Goal: Task Accomplishment & Management: Use online tool/utility

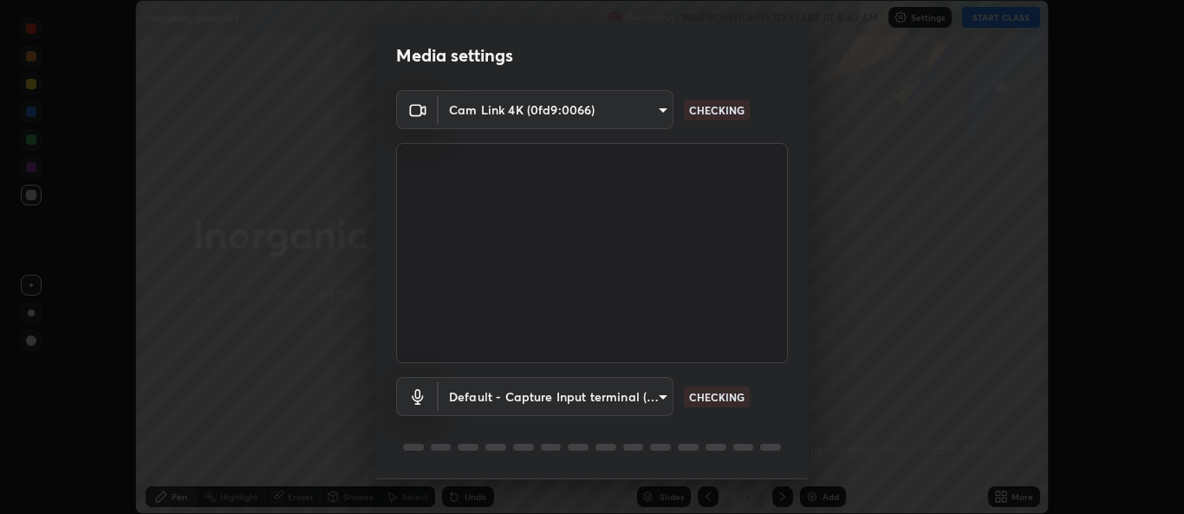
scroll to position [514, 1184]
click at [630, 398] on body "Erase all Inorganic chemistry Recording WAS SCHEDULED TO START AT 8:40 AM Setti…" at bounding box center [592, 257] width 1184 height 514
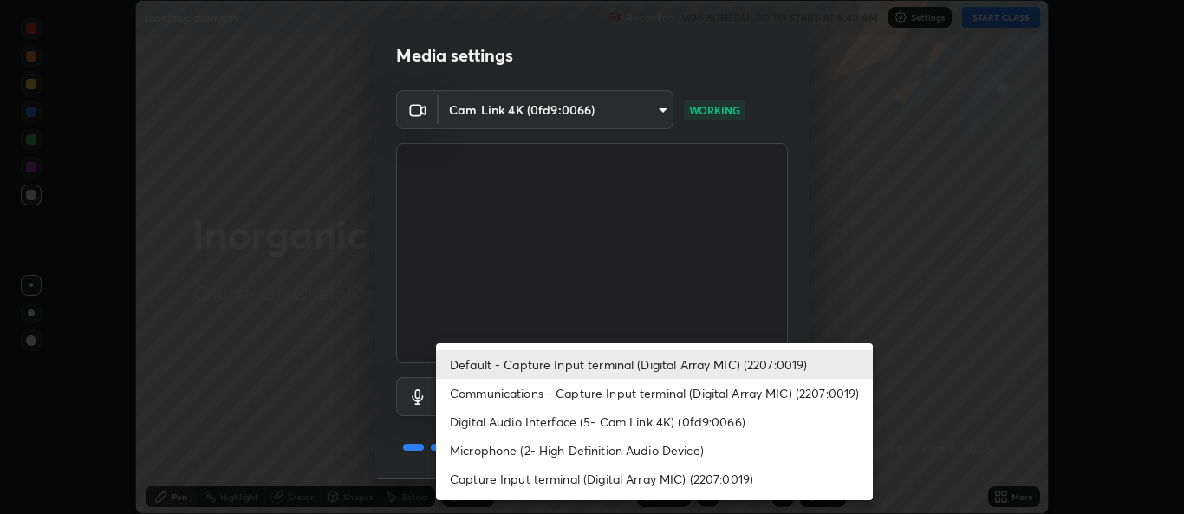
click at [540, 393] on li "Communications - Capture Input terminal (Digital Array MIC) (2207:0019)" at bounding box center [654, 393] width 437 height 29
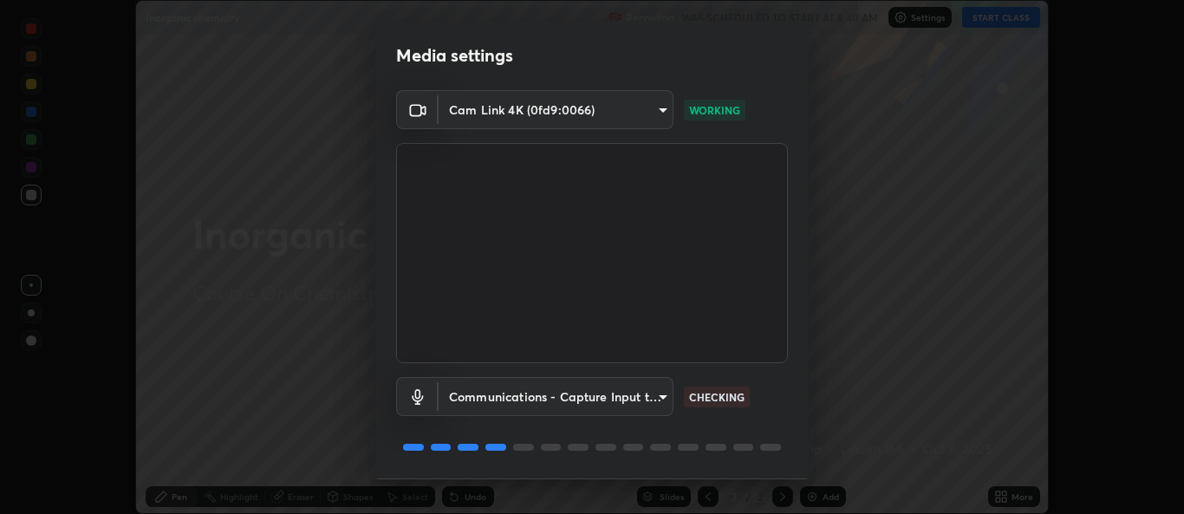
click at [718, 418] on div "Communications - Capture Input terminal (Digital Array MIC) (2207:0019) communi…" at bounding box center [592, 420] width 392 height 115
click at [715, 419] on div "Communications - Capture Input terminal (Digital Array MIC) (2207:0019) communi…" at bounding box center [592, 420] width 392 height 115
click at [657, 394] on body "Erase all Inorganic chemistry Recording WAS SCHEDULED TO START AT 8:40 AM Setti…" at bounding box center [592, 257] width 1184 height 514
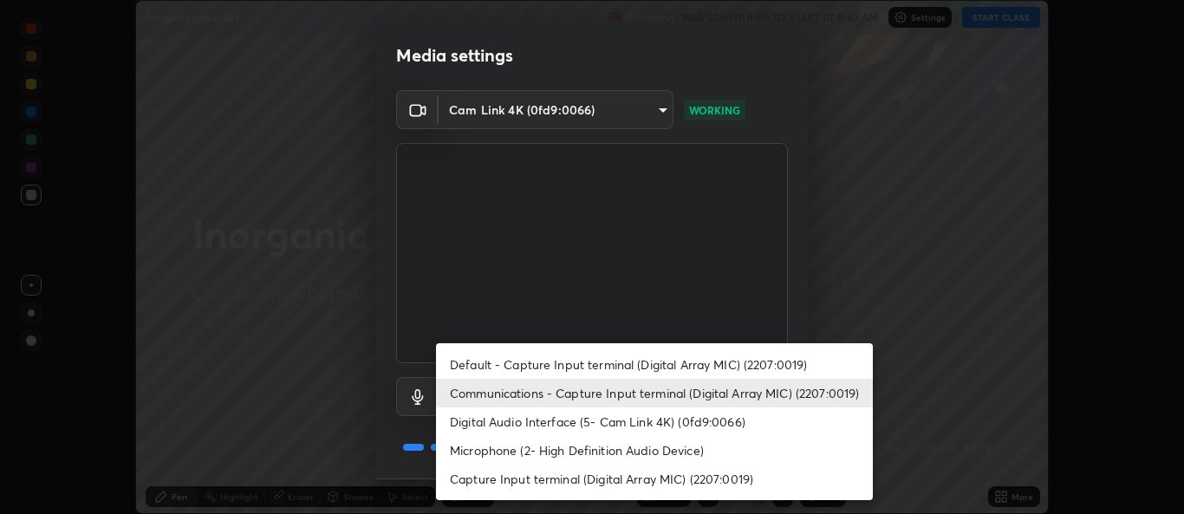
click at [560, 362] on li "Default - Capture Input terminal (Digital Array MIC) (2207:0019)" at bounding box center [654, 364] width 437 height 29
type input "default"
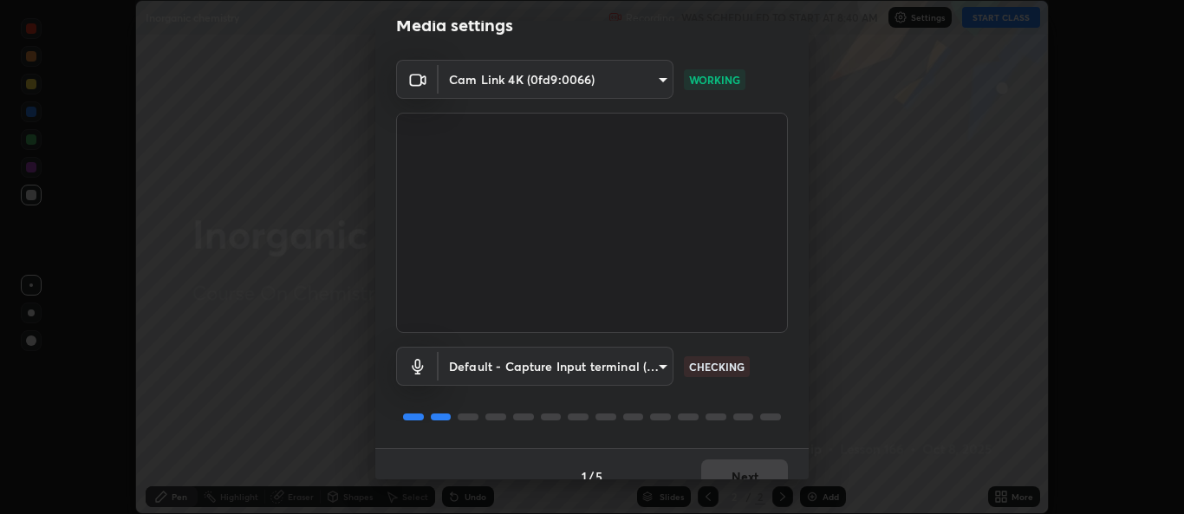
scroll to position [55, 0]
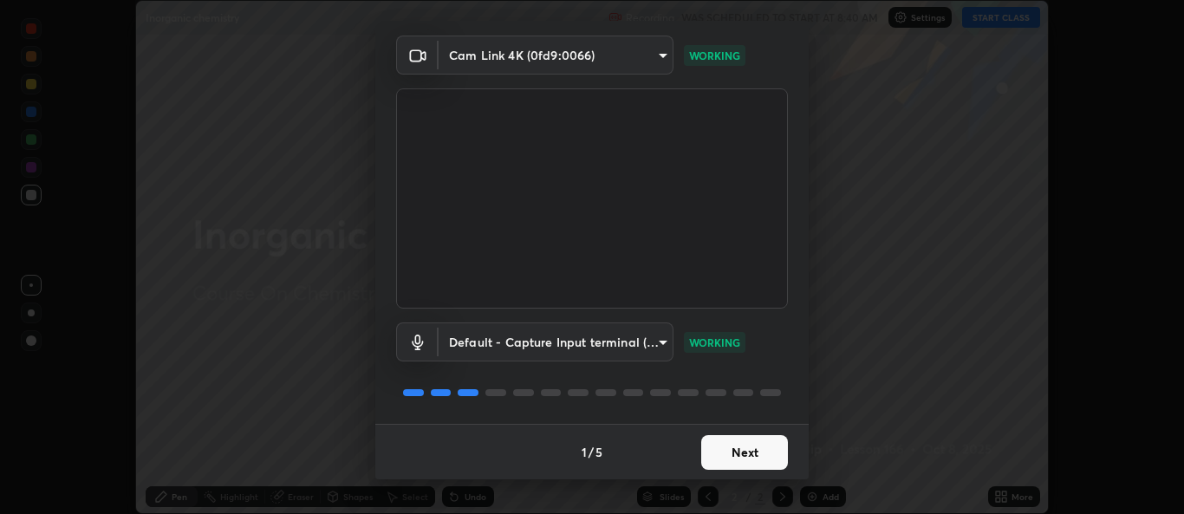
click at [736, 448] on button "Next" at bounding box center [744, 452] width 87 height 35
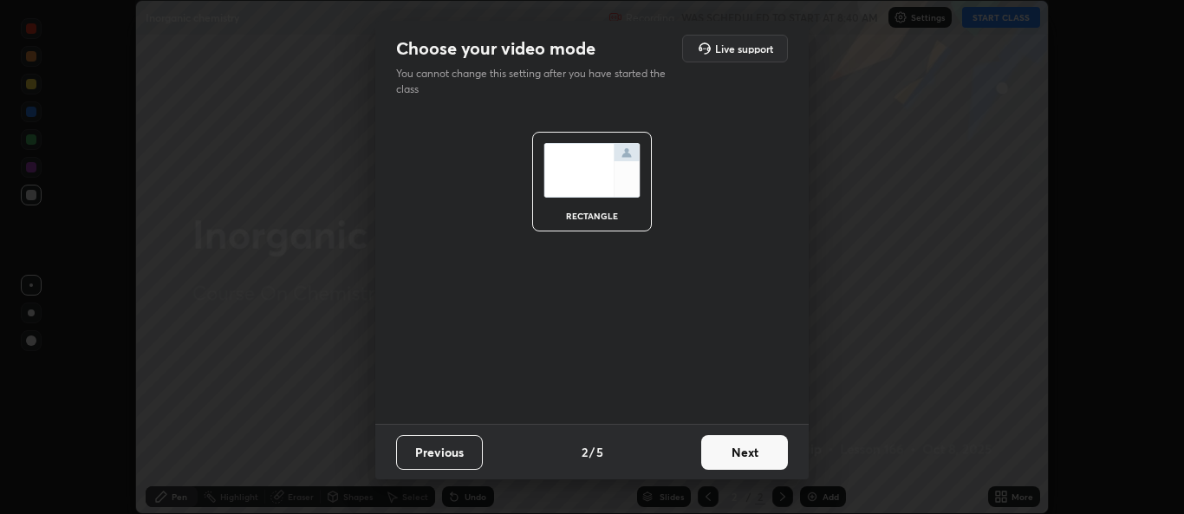
scroll to position [0, 0]
click at [751, 452] on button "Next" at bounding box center [744, 452] width 87 height 35
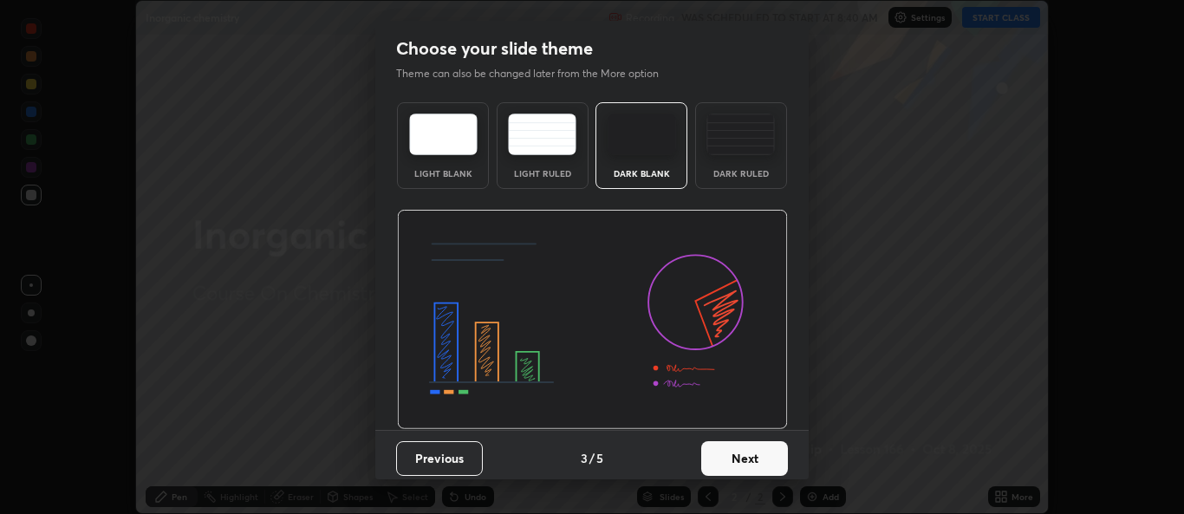
click at [746, 458] on button "Next" at bounding box center [744, 458] width 87 height 35
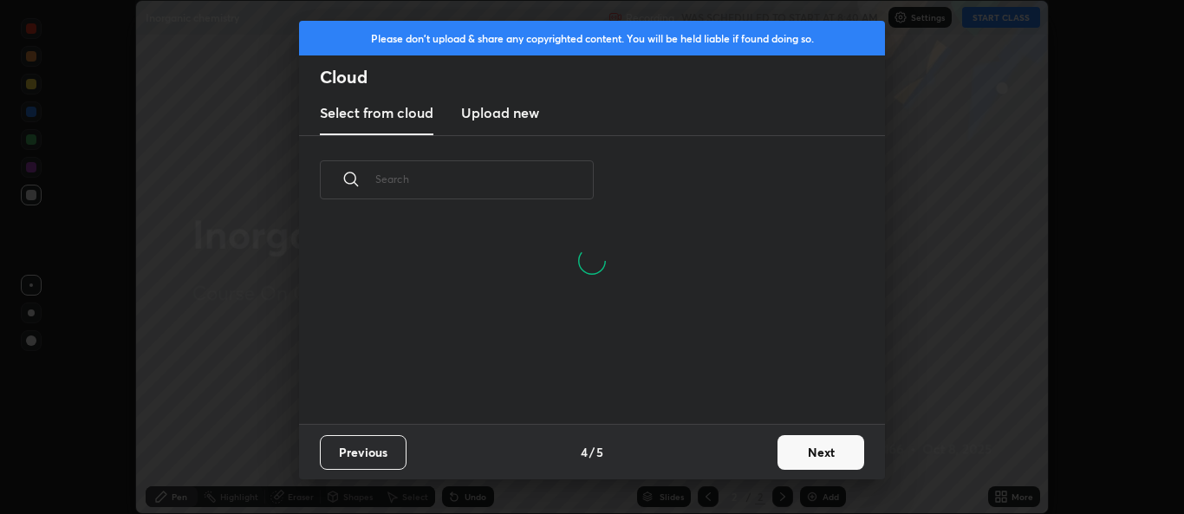
click at [820, 452] on button "Next" at bounding box center [820, 452] width 87 height 35
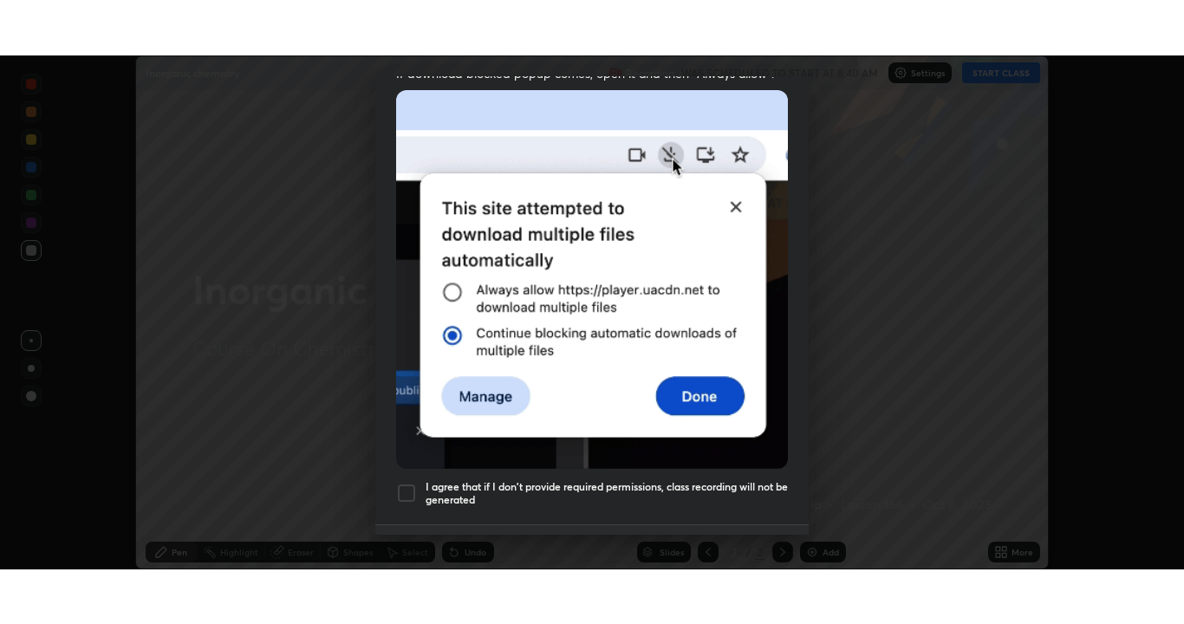
scroll to position [408, 0]
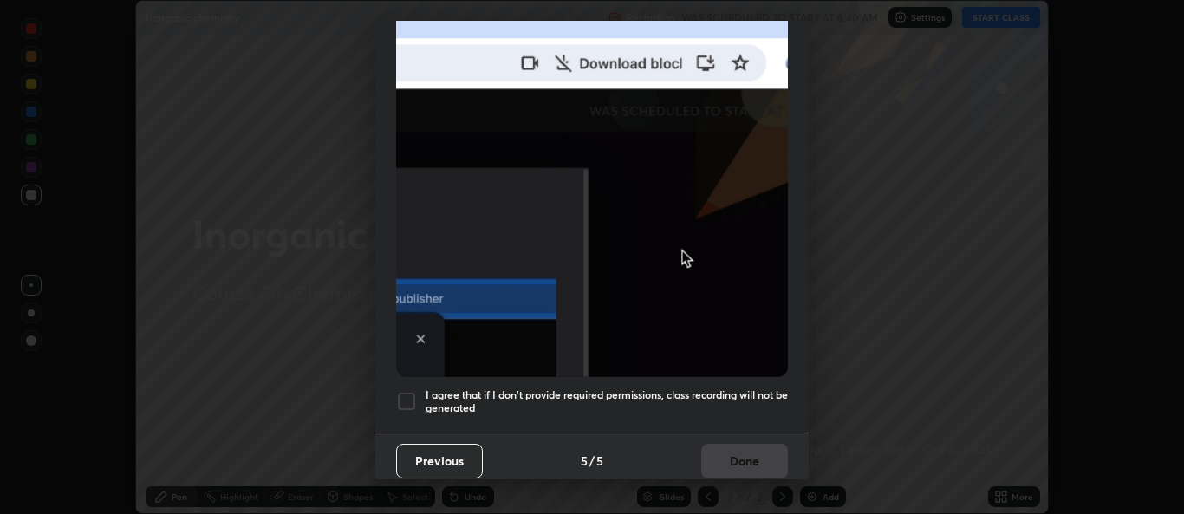
click at [406, 396] on div at bounding box center [406, 401] width 21 height 21
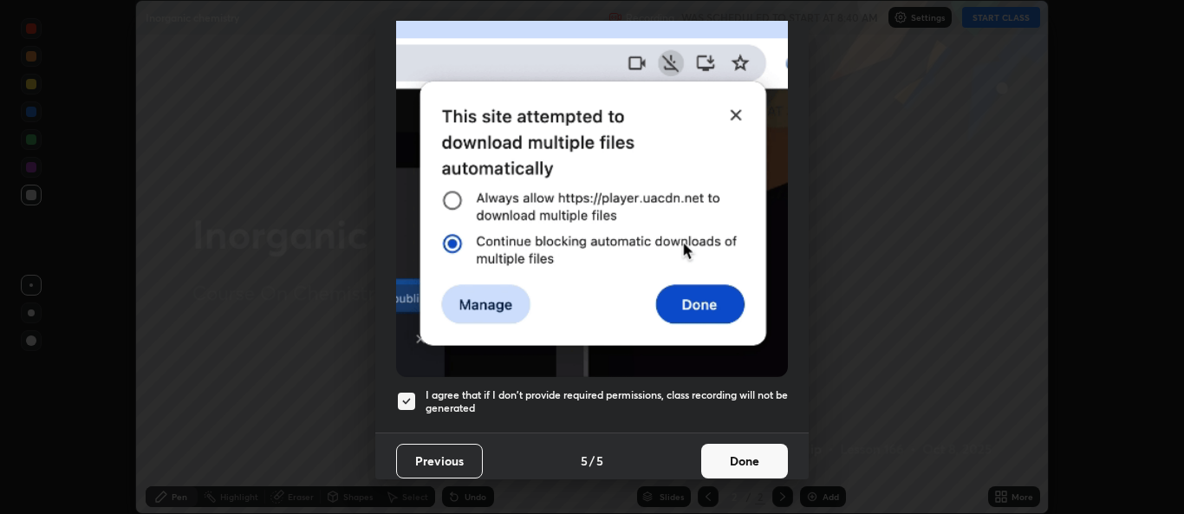
click at [740, 456] on button "Done" at bounding box center [744, 461] width 87 height 35
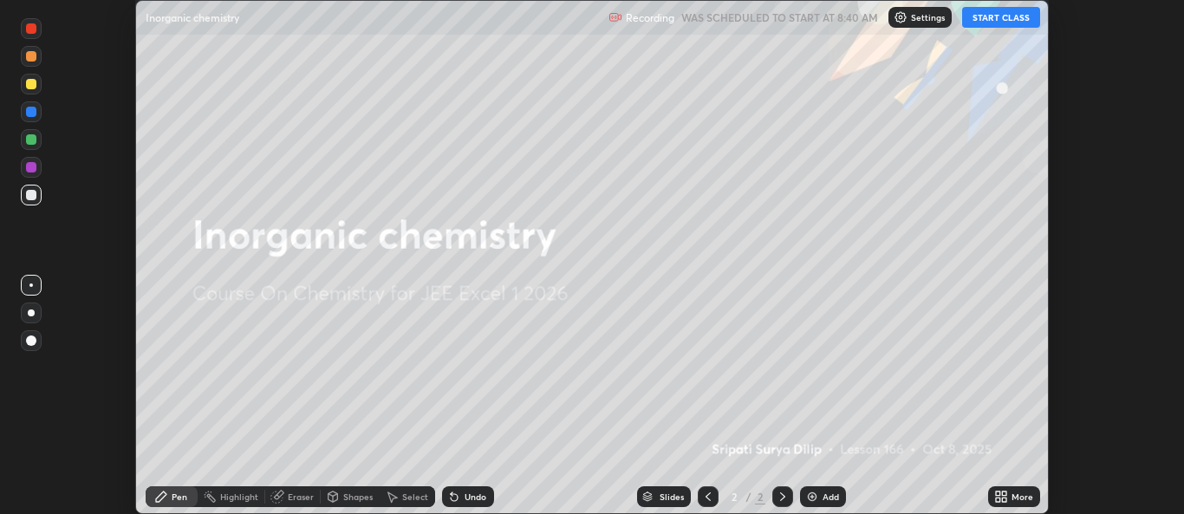
click at [1010, 17] on button "START CLASS" at bounding box center [1001, 17] width 78 height 21
click at [1000, 497] on icon at bounding box center [1001, 497] width 14 height 14
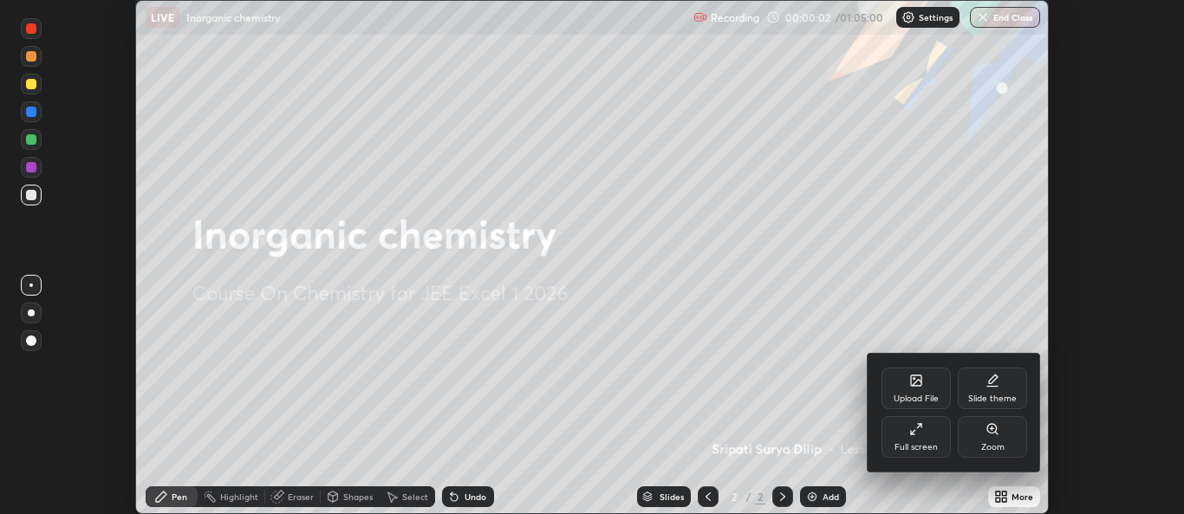
click at [918, 437] on div "Full screen" at bounding box center [915, 437] width 69 height 42
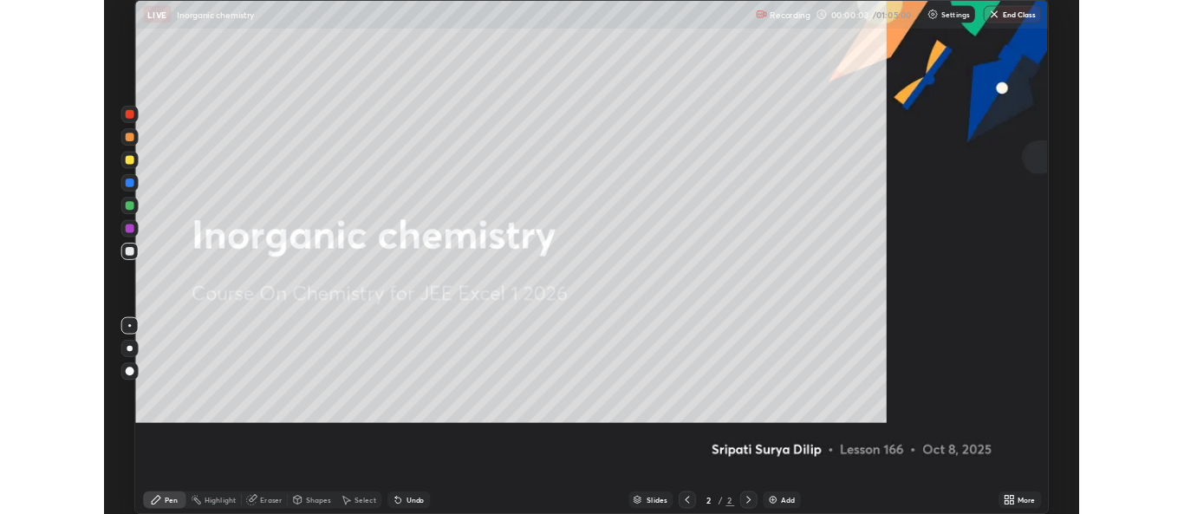
scroll to position [624, 1184]
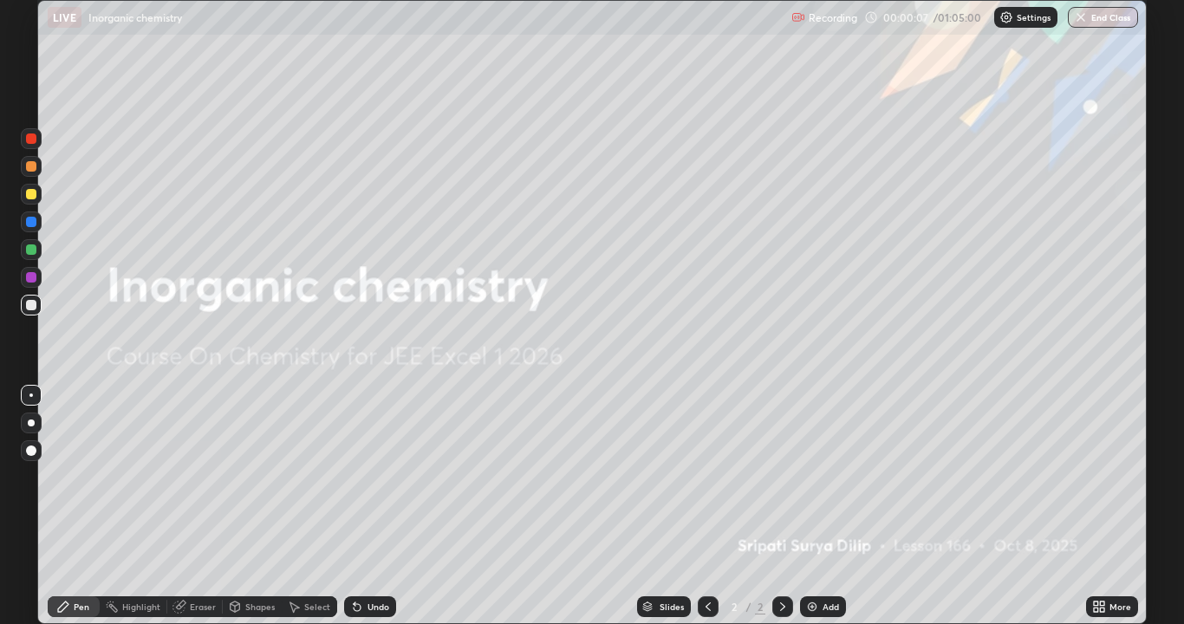
click at [811, 513] on img at bounding box center [812, 607] width 14 height 14
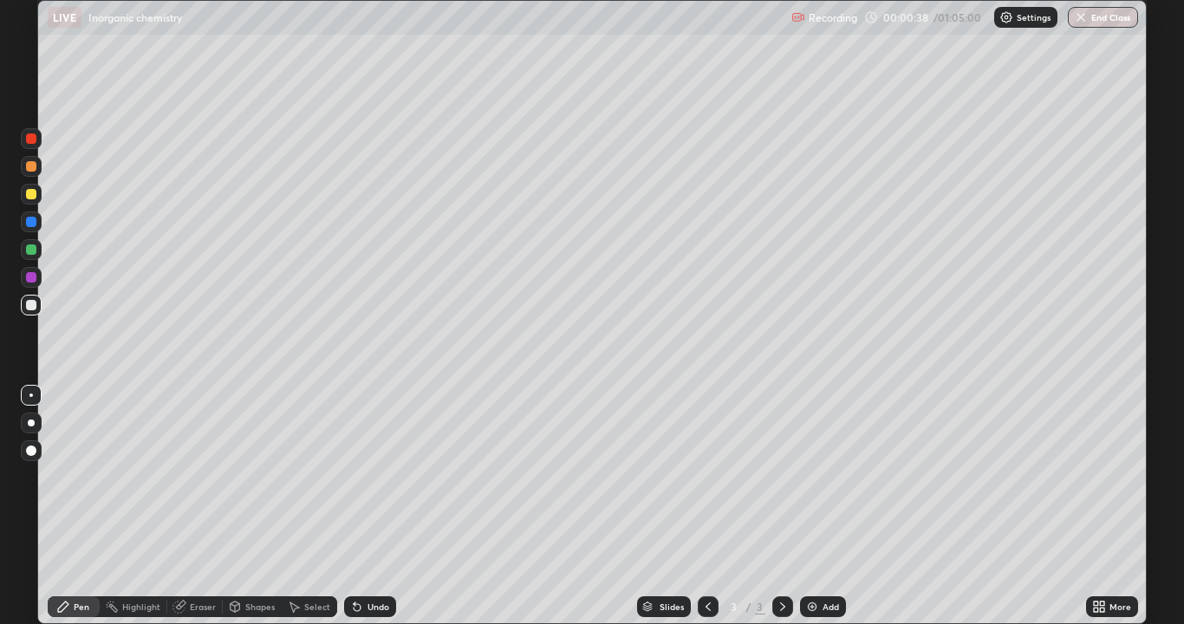
click at [31, 309] on div at bounding box center [31, 305] width 10 height 10
click at [29, 309] on div at bounding box center [31, 305] width 10 height 10
click at [29, 200] on div at bounding box center [31, 194] width 21 height 21
click at [32, 198] on div at bounding box center [31, 194] width 10 height 10
click at [27, 253] on div at bounding box center [31, 249] width 10 height 10
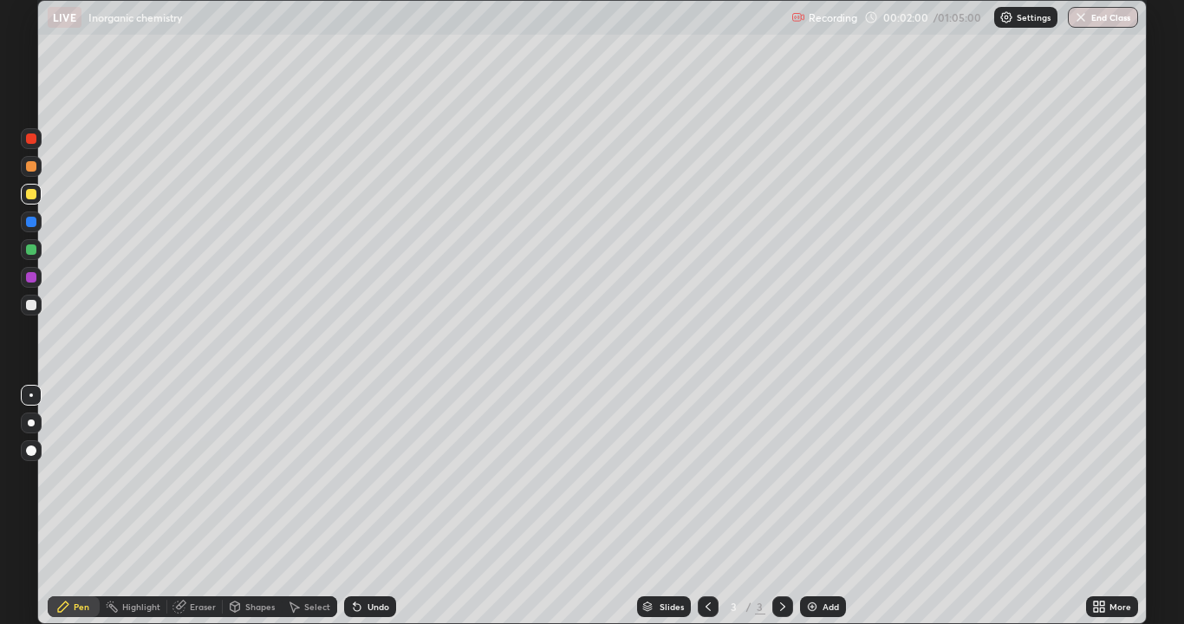
click at [28, 251] on div at bounding box center [31, 249] width 10 height 10
click at [32, 307] on div at bounding box center [31, 305] width 10 height 10
click at [32, 308] on div at bounding box center [31, 305] width 10 height 10
click at [29, 250] on div at bounding box center [31, 249] width 10 height 10
click at [31, 140] on div at bounding box center [31, 138] width 10 height 10
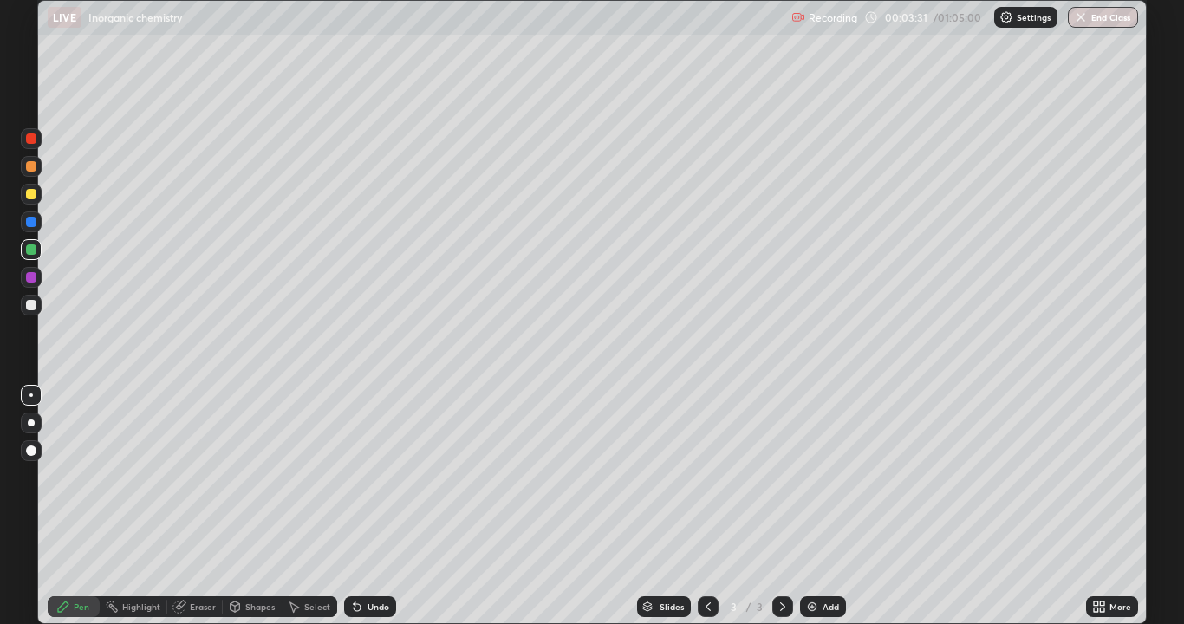
click at [31, 145] on div at bounding box center [31, 138] width 21 height 21
click at [31, 250] on div at bounding box center [31, 249] width 10 height 10
click at [30, 145] on div at bounding box center [31, 138] width 21 height 21
click at [31, 146] on div at bounding box center [31, 138] width 21 height 21
click at [29, 251] on div at bounding box center [31, 249] width 10 height 10
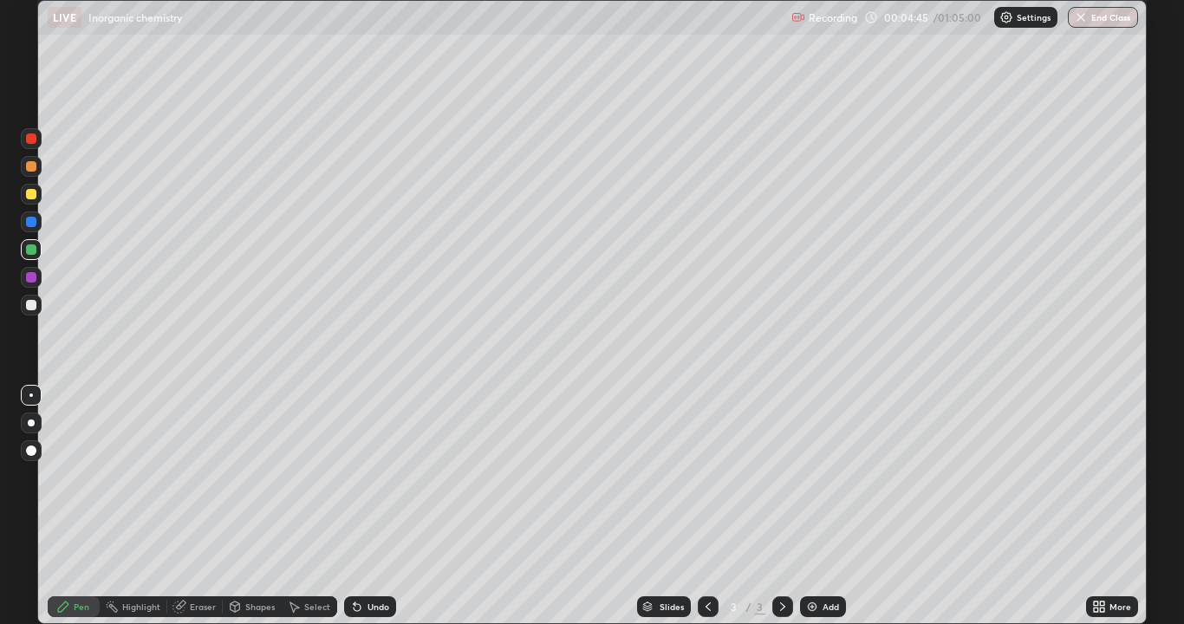
click at [34, 142] on div at bounding box center [31, 138] width 10 height 10
click at [32, 254] on div at bounding box center [31, 249] width 10 height 10
click at [31, 250] on div at bounding box center [31, 249] width 10 height 10
click at [354, 513] on icon at bounding box center [357, 607] width 7 height 7
click at [29, 142] on div at bounding box center [31, 138] width 10 height 10
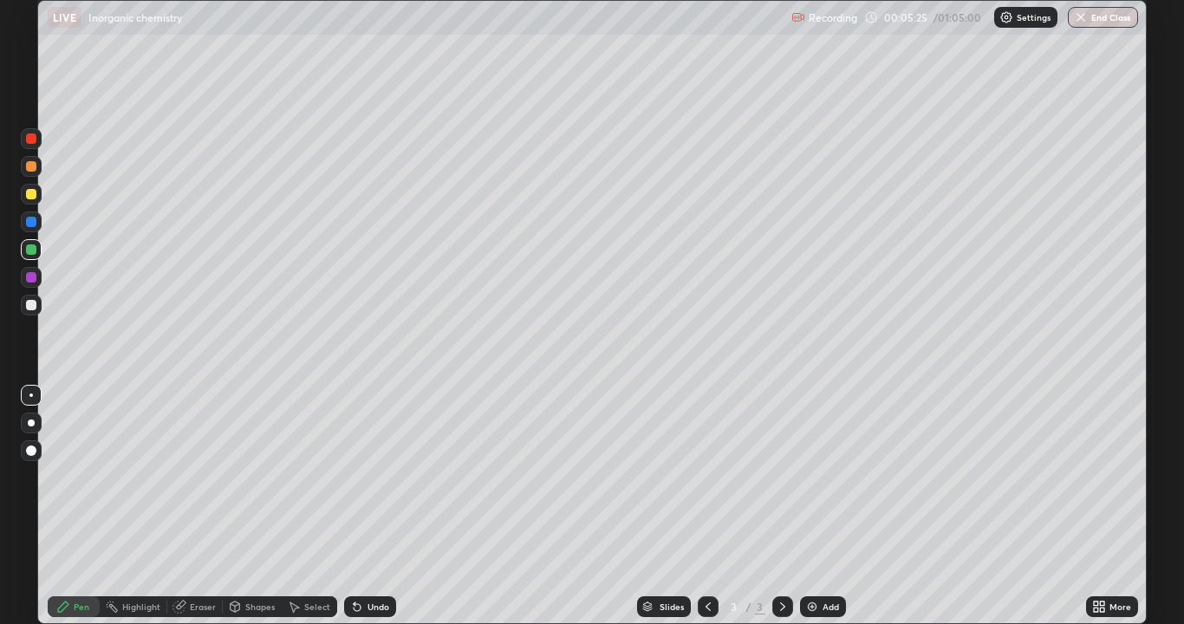
click at [31, 140] on div at bounding box center [31, 138] width 10 height 10
click at [32, 224] on div at bounding box center [31, 222] width 10 height 10
click at [32, 222] on div at bounding box center [31, 222] width 10 height 10
click at [31, 279] on div at bounding box center [31, 277] width 10 height 10
click at [31, 167] on div at bounding box center [31, 166] width 10 height 10
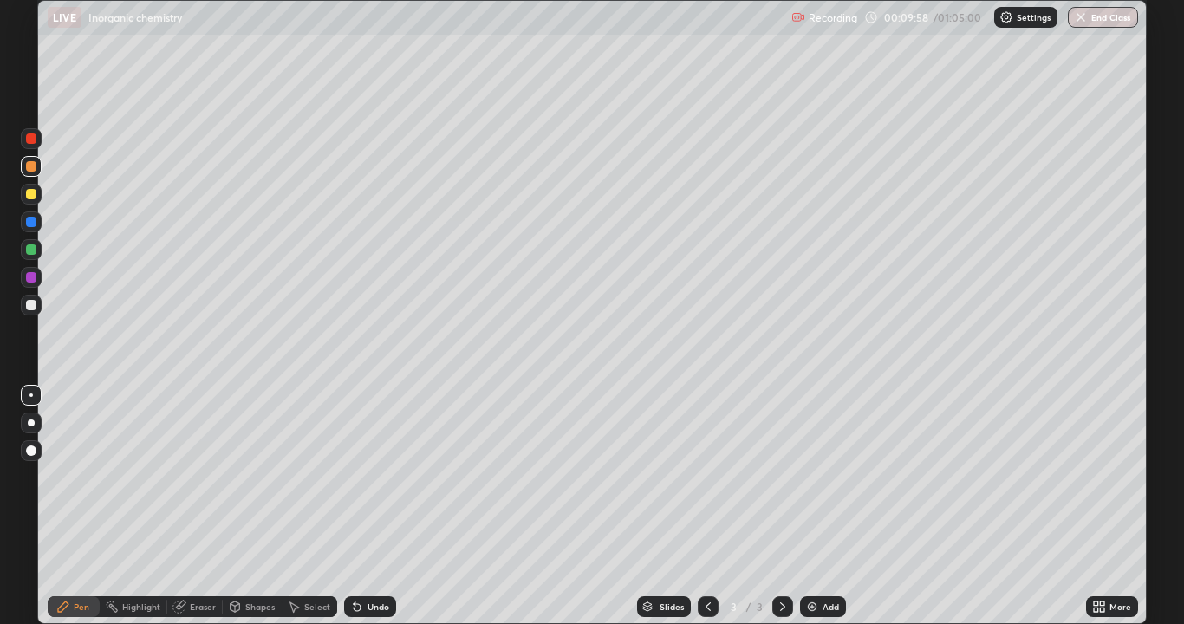
click at [806, 513] on img at bounding box center [812, 607] width 14 height 14
click at [36, 254] on div at bounding box center [31, 249] width 21 height 21
click at [32, 250] on div at bounding box center [31, 249] width 10 height 10
click at [30, 309] on div at bounding box center [31, 305] width 10 height 10
click at [29, 308] on div at bounding box center [31, 305] width 10 height 10
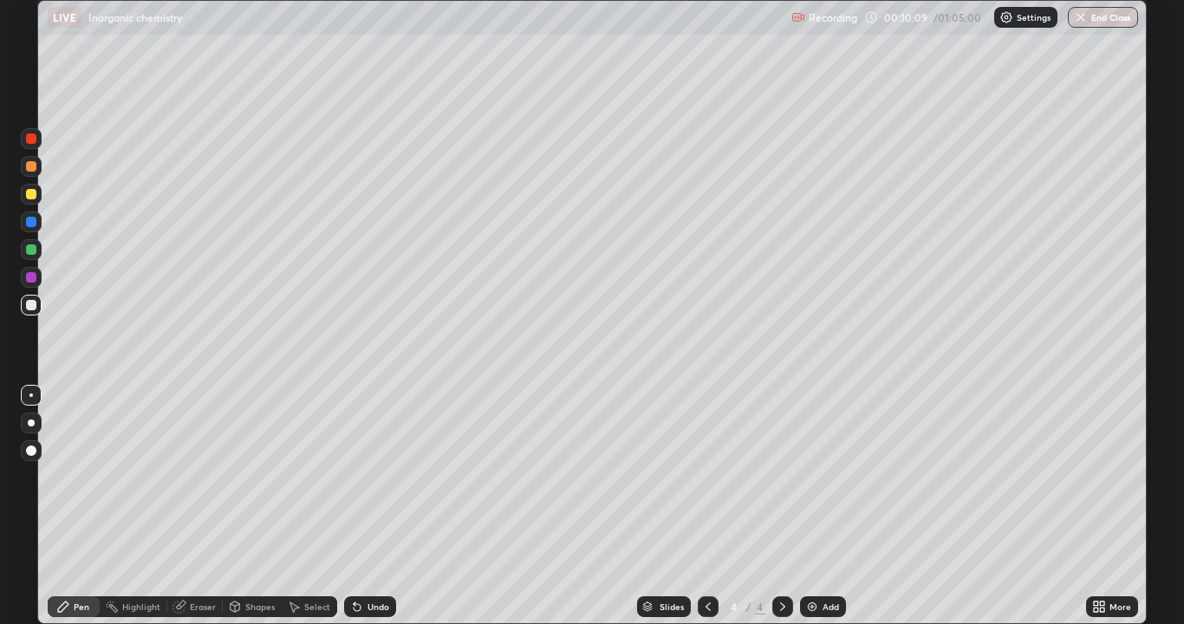
click at [34, 280] on div at bounding box center [31, 277] width 10 height 10
click at [31, 278] on div at bounding box center [31, 277] width 10 height 10
click at [32, 305] on div at bounding box center [31, 305] width 10 height 10
click at [37, 230] on div at bounding box center [31, 221] width 21 height 21
click at [30, 313] on div at bounding box center [31, 305] width 21 height 21
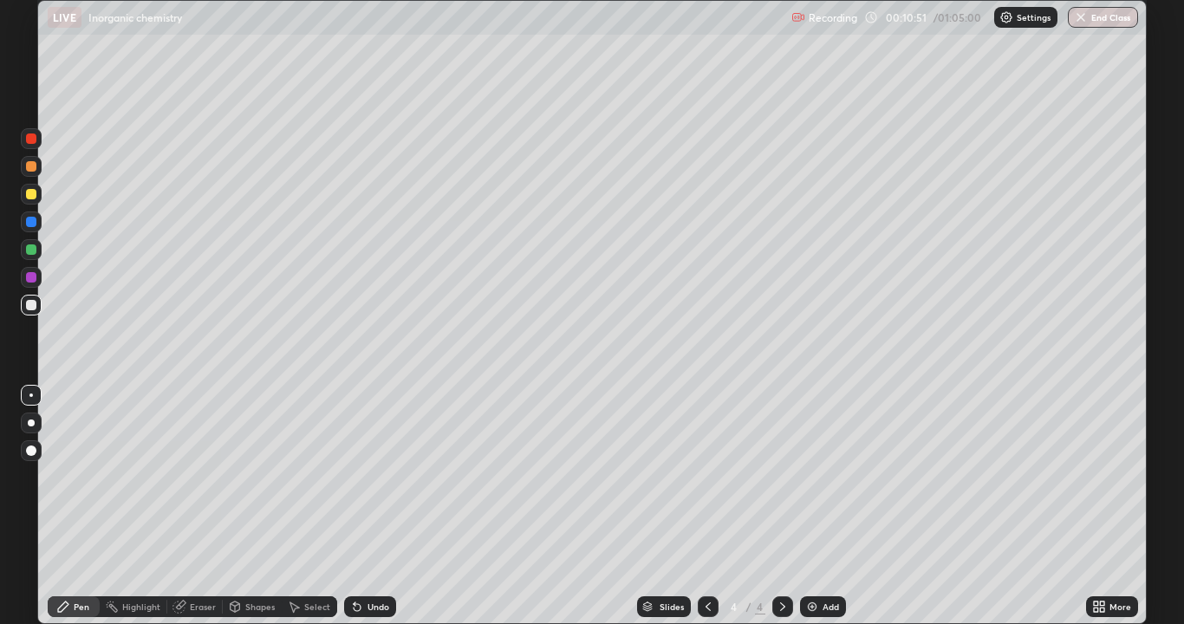
click at [34, 312] on div at bounding box center [31, 305] width 21 height 21
click at [354, 513] on icon at bounding box center [357, 607] width 7 height 7
click at [351, 513] on icon at bounding box center [357, 607] width 14 height 14
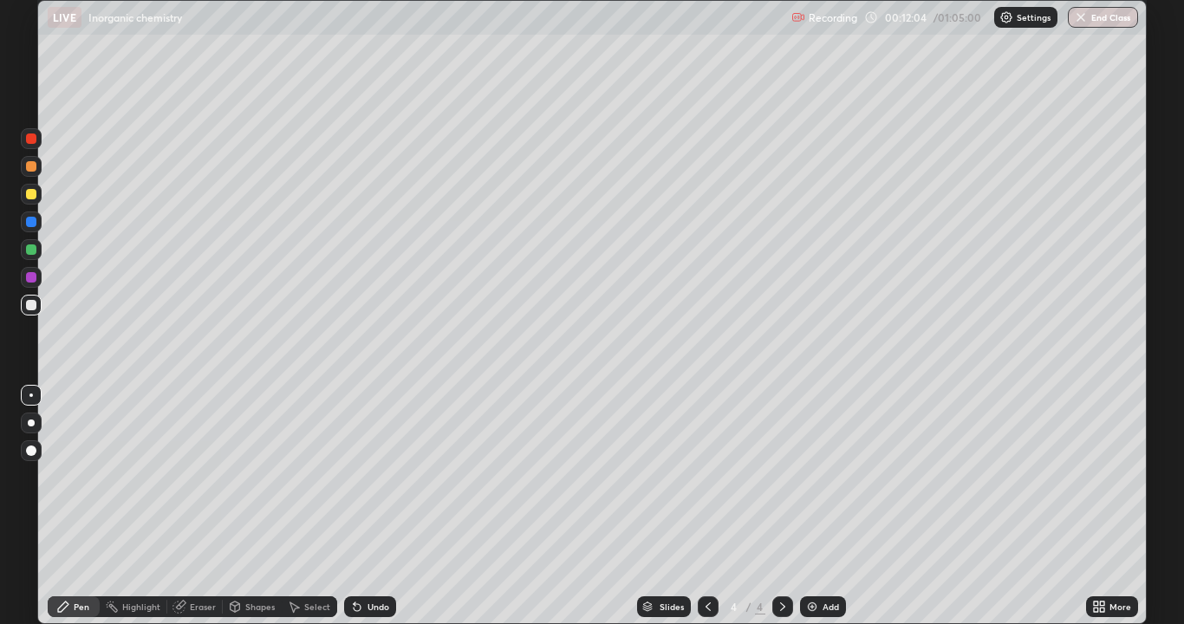
click at [351, 513] on icon at bounding box center [357, 607] width 14 height 14
click at [350, 513] on icon at bounding box center [357, 607] width 14 height 14
click at [354, 513] on icon at bounding box center [357, 607] width 7 height 7
click at [351, 513] on icon at bounding box center [357, 607] width 14 height 14
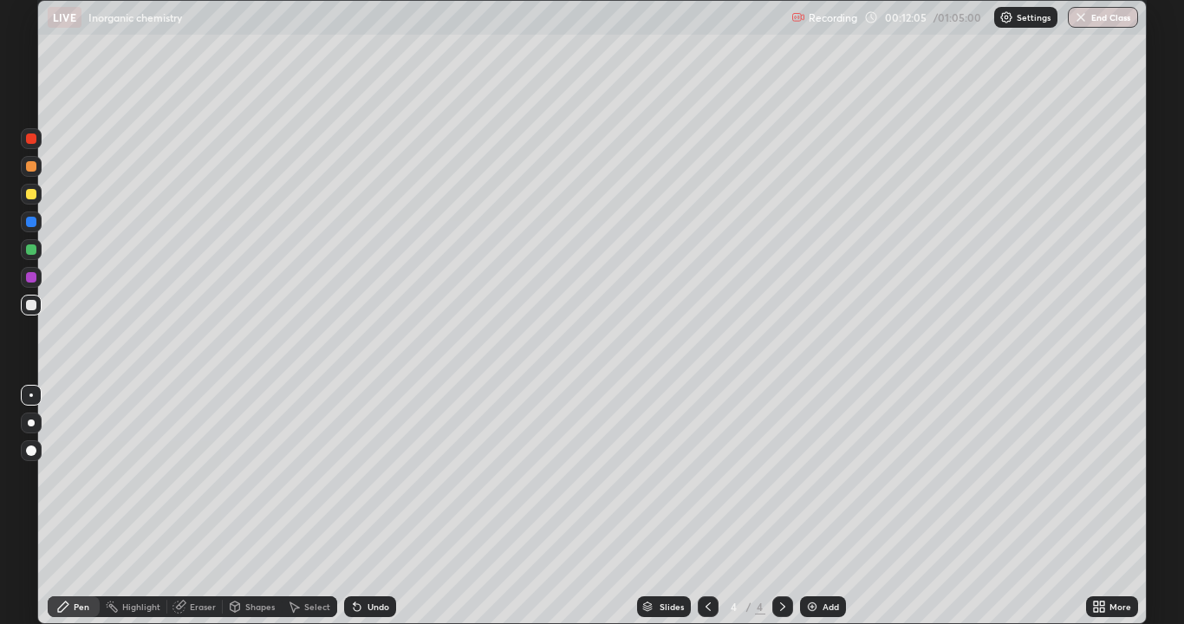
click at [354, 513] on icon at bounding box center [357, 607] width 7 height 7
click at [350, 513] on icon at bounding box center [357, 607] width 14 height 14
click at [354, 513] on icon at bounding box center [357, 607] width 7 height 7
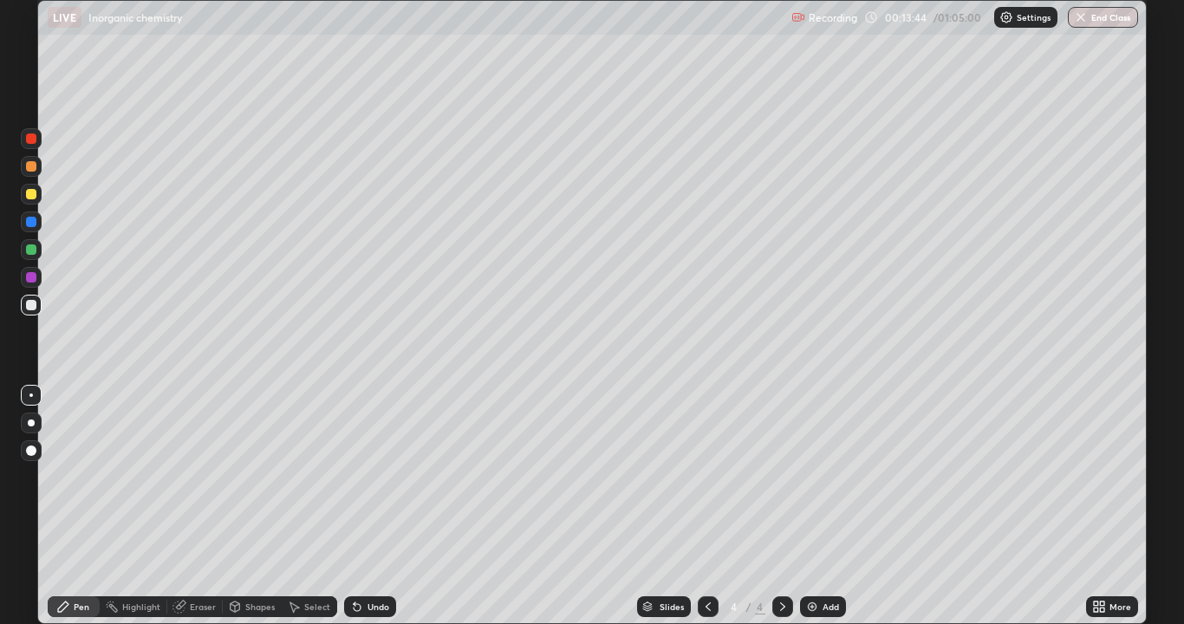
click at [354, 513] on icon at bounding box center [355, 603] width 2 height 2
click at [354, 513] on icon at bounding box center [357, 607] width 7 height 7
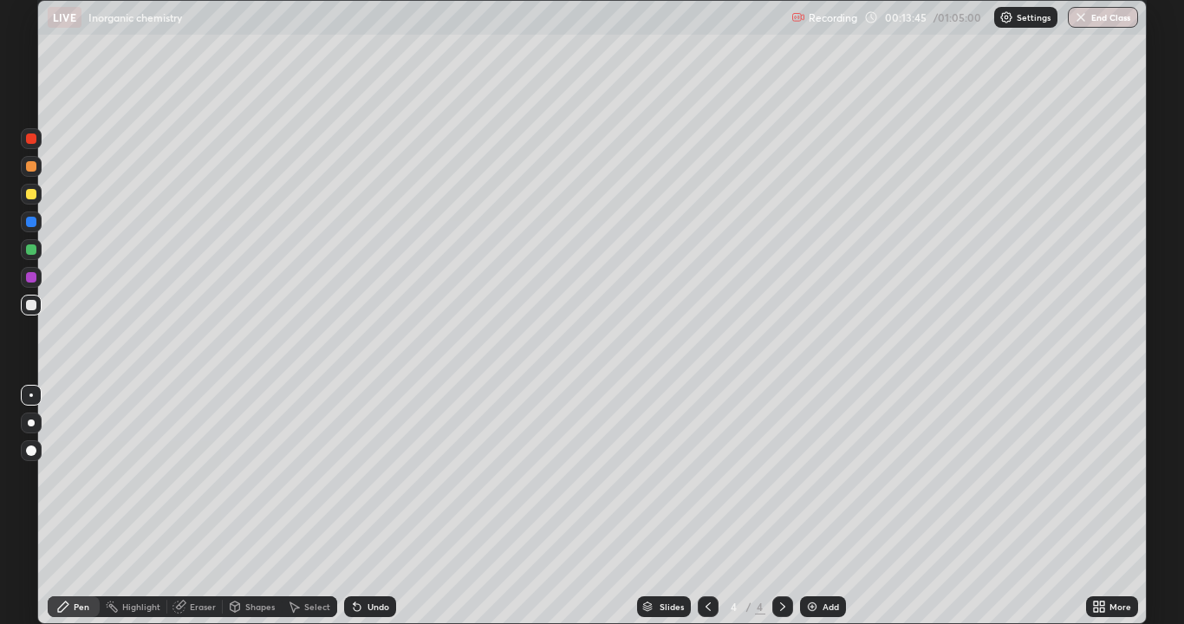
click at [354, 513] on icon at bounding box center [357, 607] width 7 height 7
click at [352, 513] on div "Undo" at bounding box center [370, 606] width 52 height 21
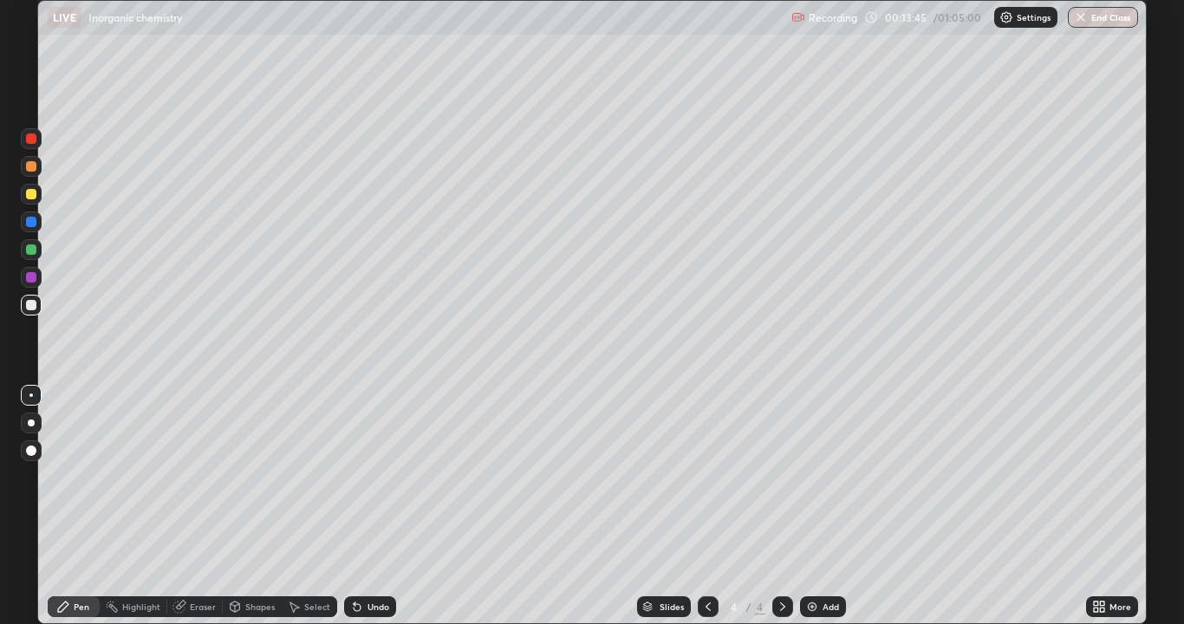
click at [351, 513] on div "Undo" at bounding box center [370, 606] width 52 height 21
click at [348, 513] on div "Undo" at bounding box center [370, 606] width 52 height 21
click at [29, 309] on div at bounding box center [31, 305] width 10 height 10
click at [38, 281] on div at bounding box center [31, 277] width 21 height 21
click at [35, 312] on div at bounding box center [31, 305] width 21 height 21
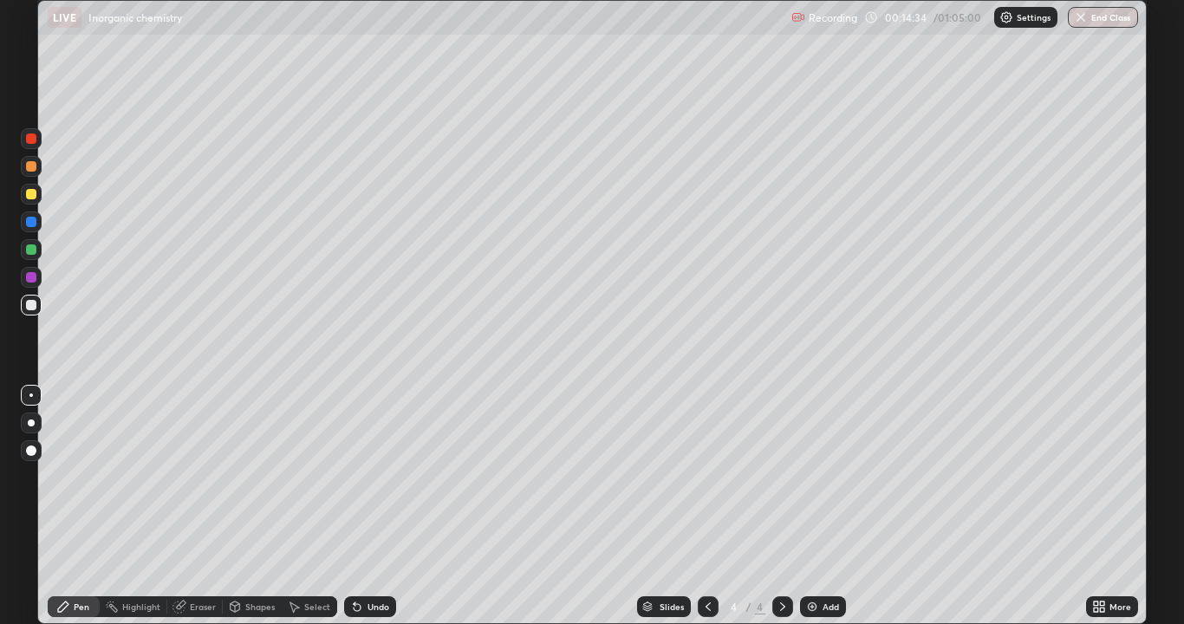
click at [31, 306] on div at bounding box center [31, 305] width 10 height 10
click at [31, 278] on div at bounding box center [31, 277] width 10 height 10
click at [32, 253] on div at bounding box center [31, 249] width 10 height 10
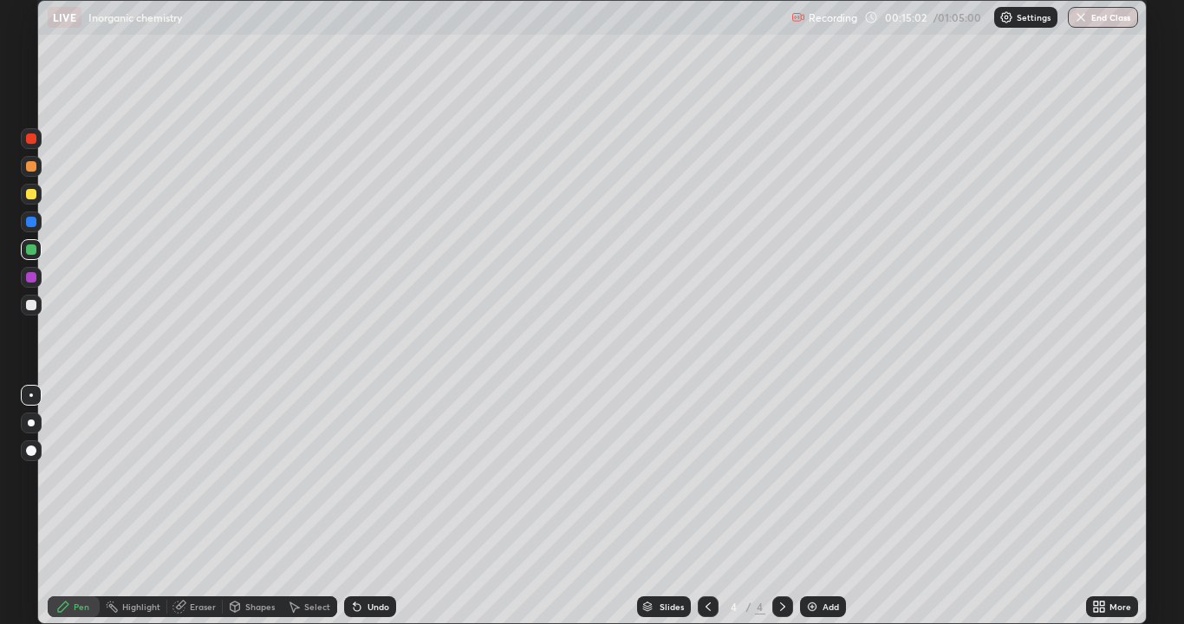
click at [34, 309] on div at bounding box center [31, 305] width 10 height 10
click at [31, 306] on div at bounding box center [31, 305] width 10 height 10
click at [68, 513] on icon at bounding box center [63, 607] width 14 height 14
click at [187, 513] on div "Eraser" at bounding box center [194, 606] width 55 height 21
click at [69, 513] on icon at bounding box center [63, 607] width 14 height 14
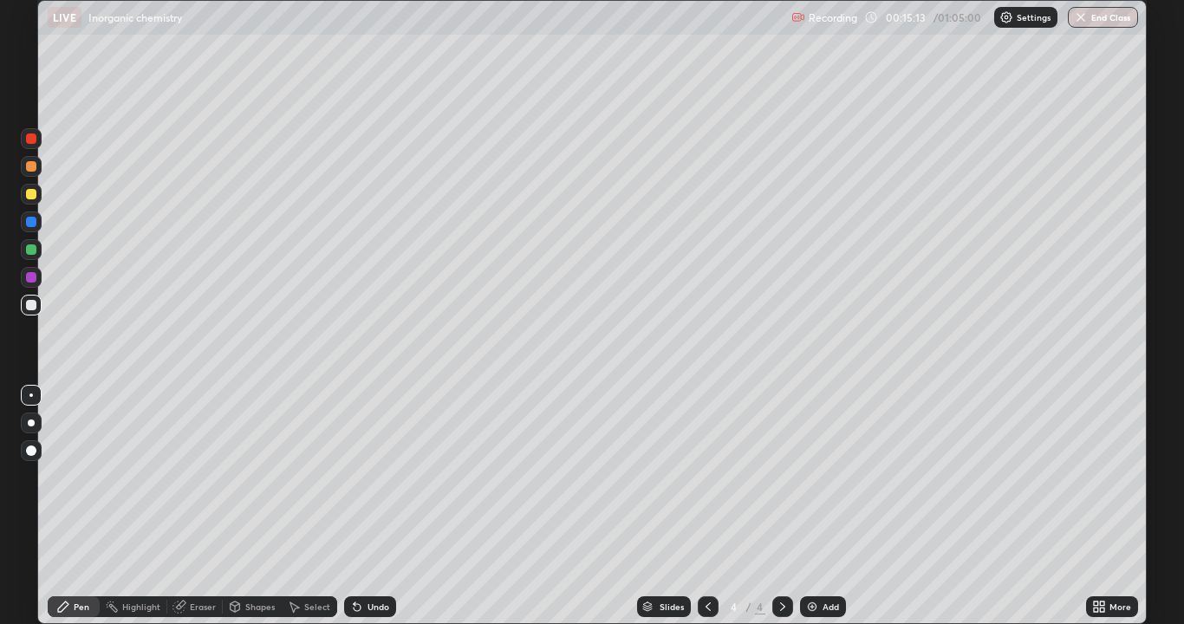
click at [193, 513] on div "Eraser" at bounding box center [203, 606] width 26 height 9
click at [72, 513] on div "Pen" at bounding box center [74, 606] width 52 height 21
click at [358, 513] on icon at bounding box center [357, 607] width 7 height 7
click at [354, 513] on icon at bounding box center [357, 607] width 7 height 7
click at [31, 254] on div at bounding box center [31, 249] width 10 height 10
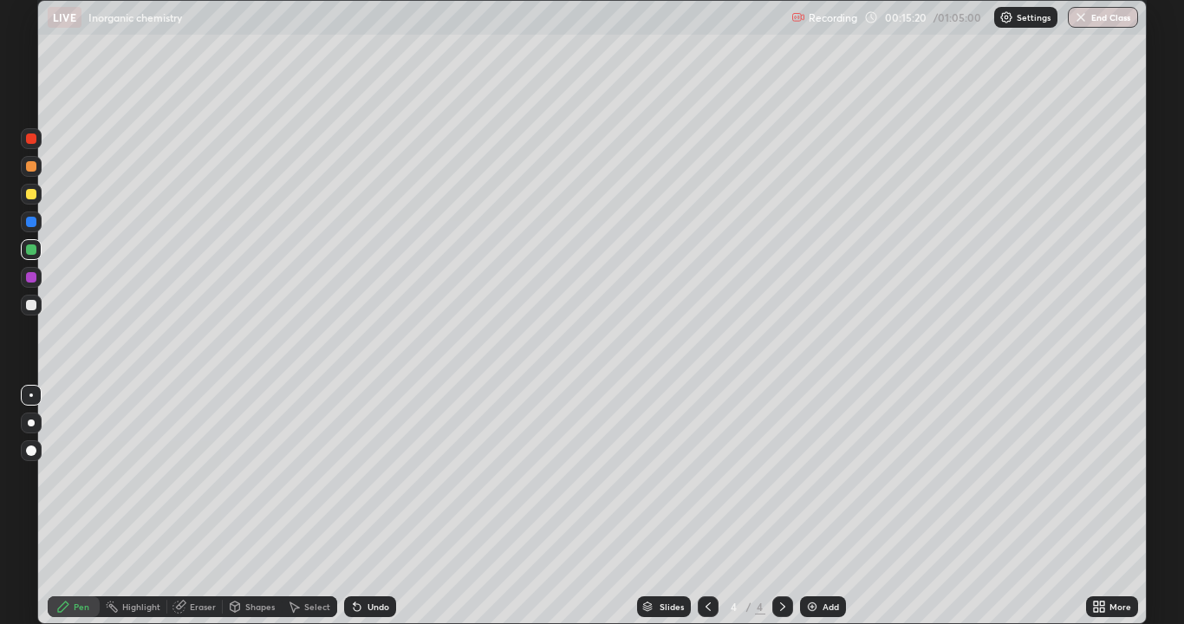
click at [29, 256] on div at bounding box center [31, 249] width 21 height 21
click at [36, 146] on div at bounding box center [31, 138] width 21 height 21
click at [32, 143] on div at bounding box center [31, 138] width 10 height 10
click at [31, 306] on div at bounding box center [31, 305] width 10 height 10
click at [35, 309] on div at bounding box center [31, 305] width 21 height 21
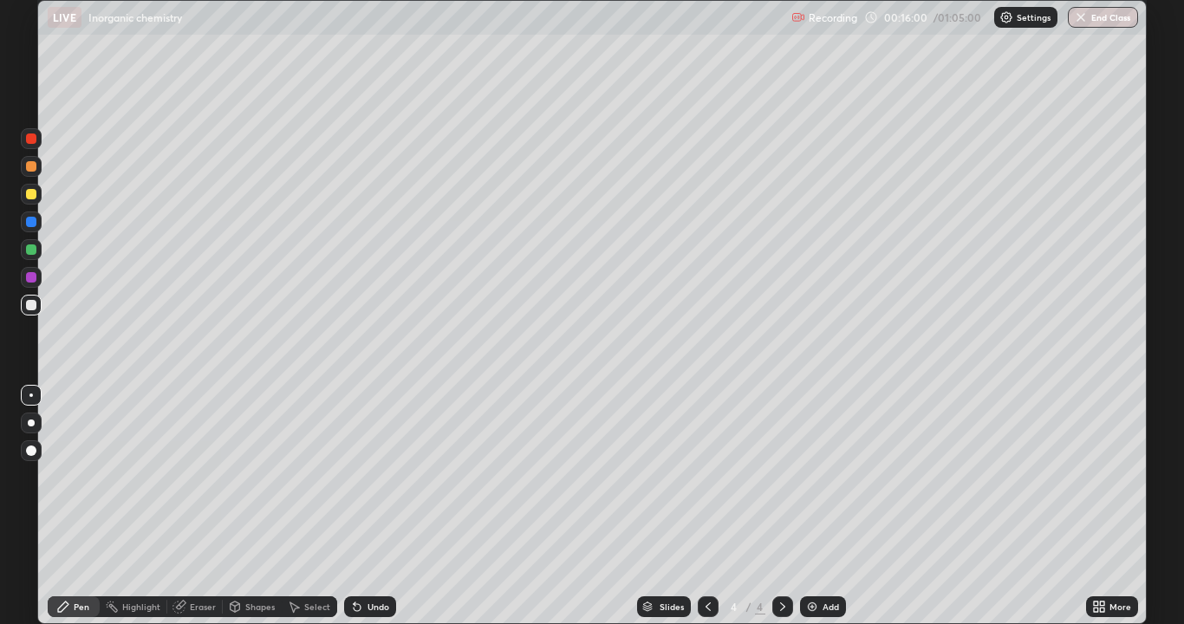
click at [31, 140] on div at bounding box center [31, 138] width 10 height 10
click at [806, 513] on img at bounding box center [812, 607] width 14 height 14
click at [29, 197] on div at bounding box center [31, 194] width 10 height 10
click at [33, 201] on div at bounding box center [31, 194] width 21 height 21
click at [32, 253] on div at bounding box center [31, 249] width 10 height 10
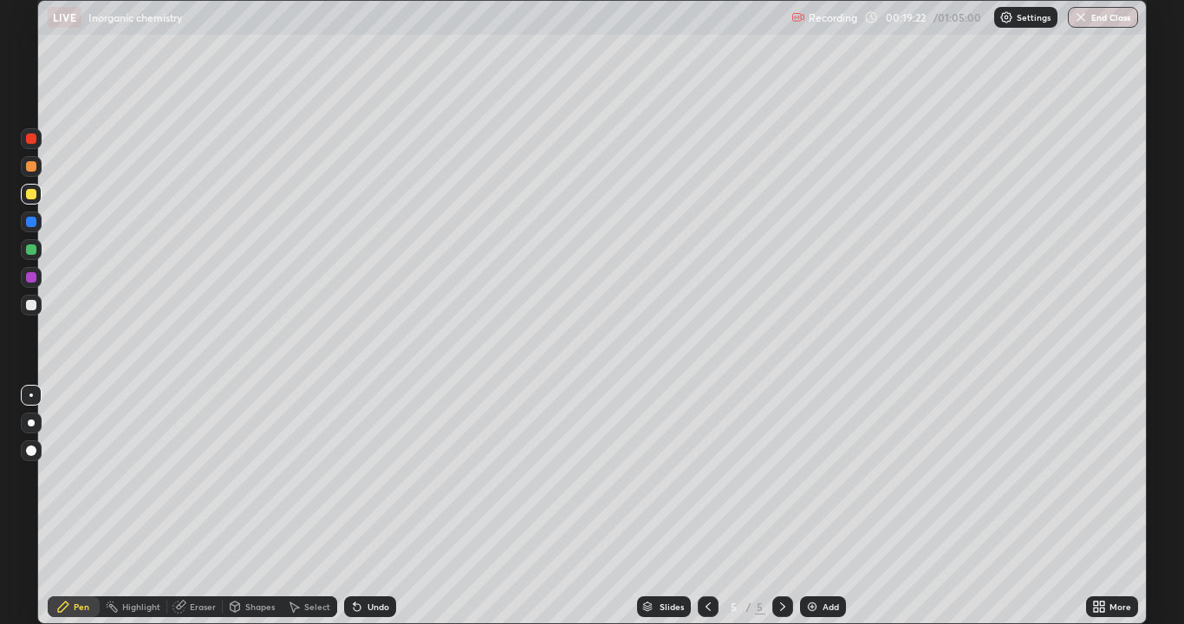
click at [33, 252] on div at bounding box center [31, 249] width 10 height 10
click at [31, 309] on div at bounding box center [31, 305] width 10 height 10
click at [35, 308] on div at bounding box center [31, 305] width 10 height 10
click at [30, 170] on div at bounding box center [31, 166] width 10 height 10
click at [808, 513] on img at bounding box center [812, 607] width 14 height 14
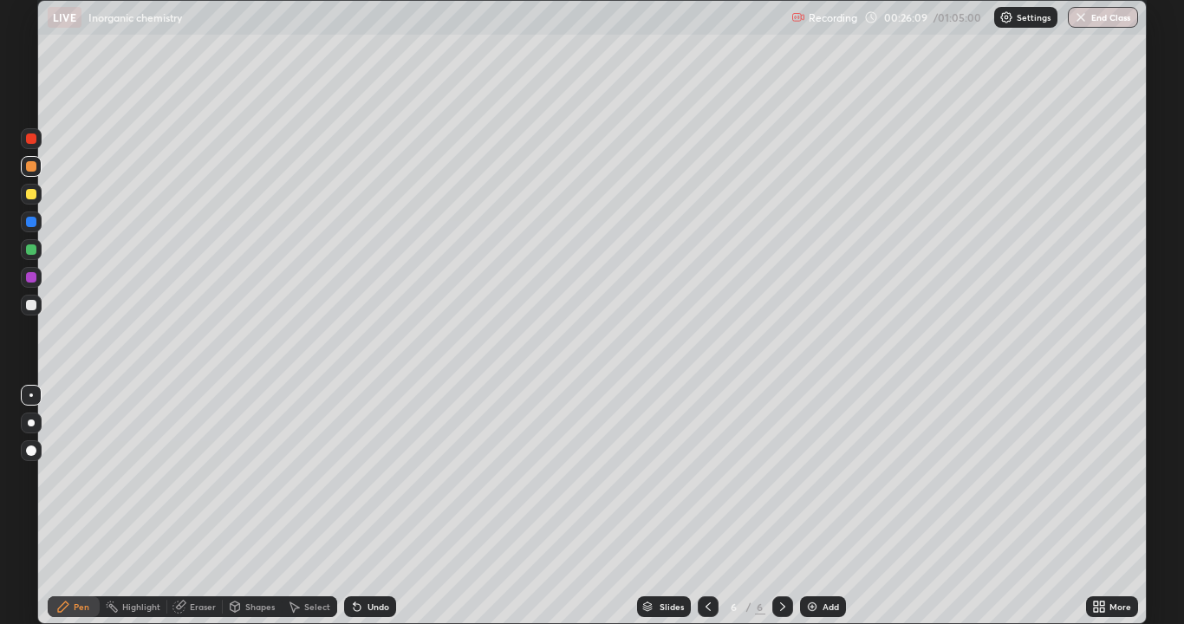
click at [354, 513] on icon at bounding box center [357, 607] width 7 height 7
click at [350, 513] on icon at bounding box center [357, 607] width 14 height 14
click at [356, 513] on icon at bounding box center [357, 607] width 7 height 7
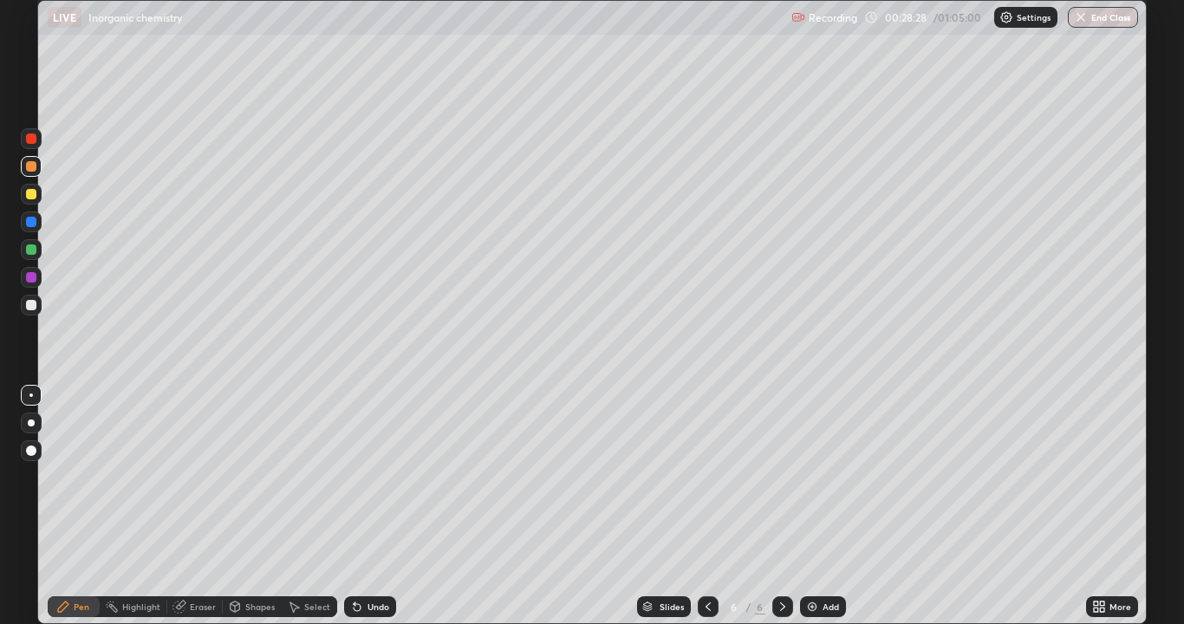
click at [29, 250] on div at bounding box center [31, 249] width 10 height 10
click at [32, 249] on div at bounding box center [31, 249] width 10 height 10
click at [31, 306] on div at bounding box center [31, 305] width 10 height 10
click at [35, 314] on div at bounding box center [31, 305] width 21 height 21
click at [32, 198] on div at bounding box center [31, 194] width 10 height 10
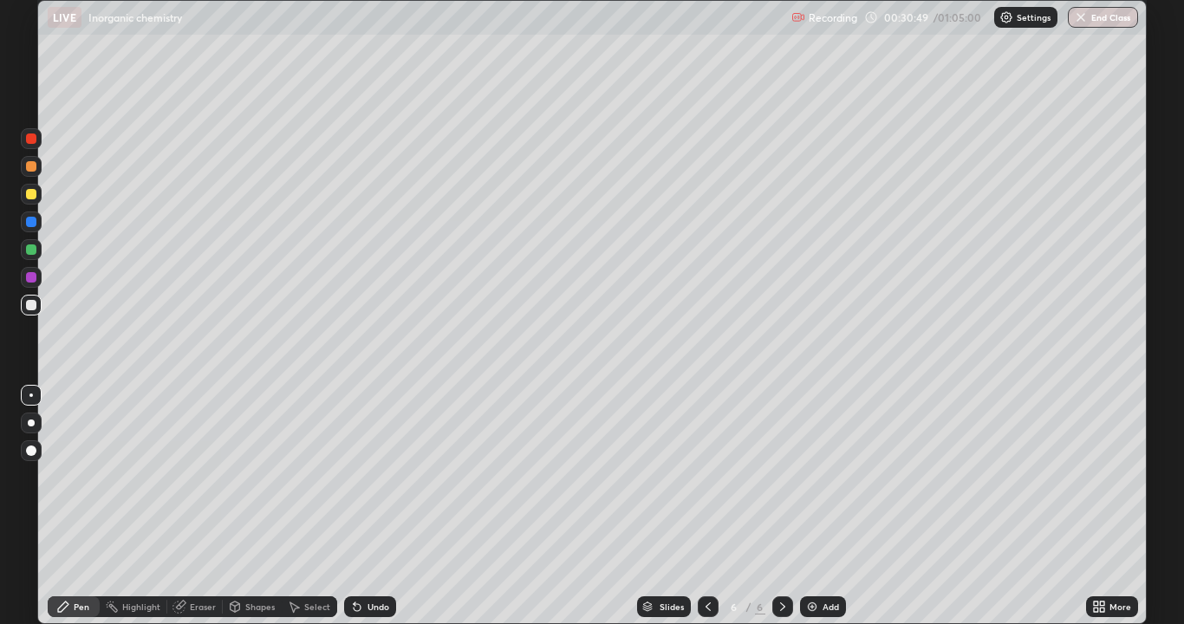
click at [31, 198] on div at bounding box center [31, 194] width 10 height 10
click at [706, 513] on icon at bounding box center [708, 607] width 14 height 14
click at [781, 513] on icon at bounding box center [783, 607] width 14 height 14
click at [706, 513] on icon at bounding box center [708, 607] width 14 height 14
click at [781, 513] on icon at bounding box center [783, 607] width 14 height 14
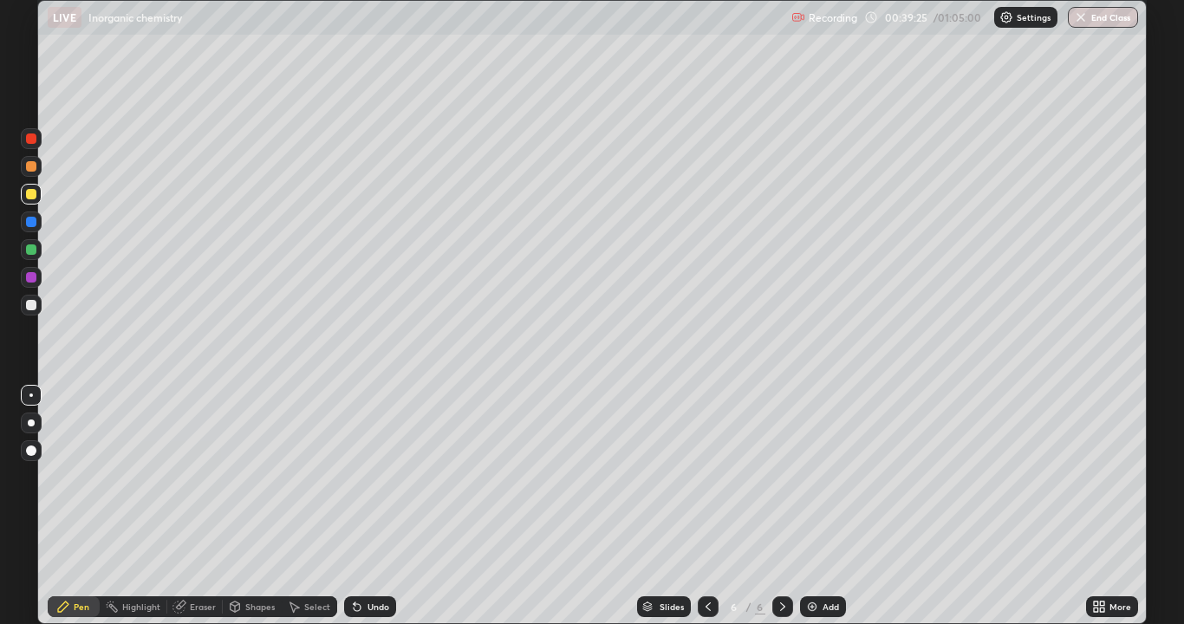
click at [809, 513] on img at bounding box center [812, 607] width 14 height 14
click at [31, 250] on div at bounding box center [31, 249] width 10 height 10
click at [38, 252] on div at bounding box center [31, 249] width 21 height 21
click at [33, 311] on div at bounding box center [31, 305] width 21 height 21
click at [31, 306] on div at bounding box center [31, 305] width 10 height 10
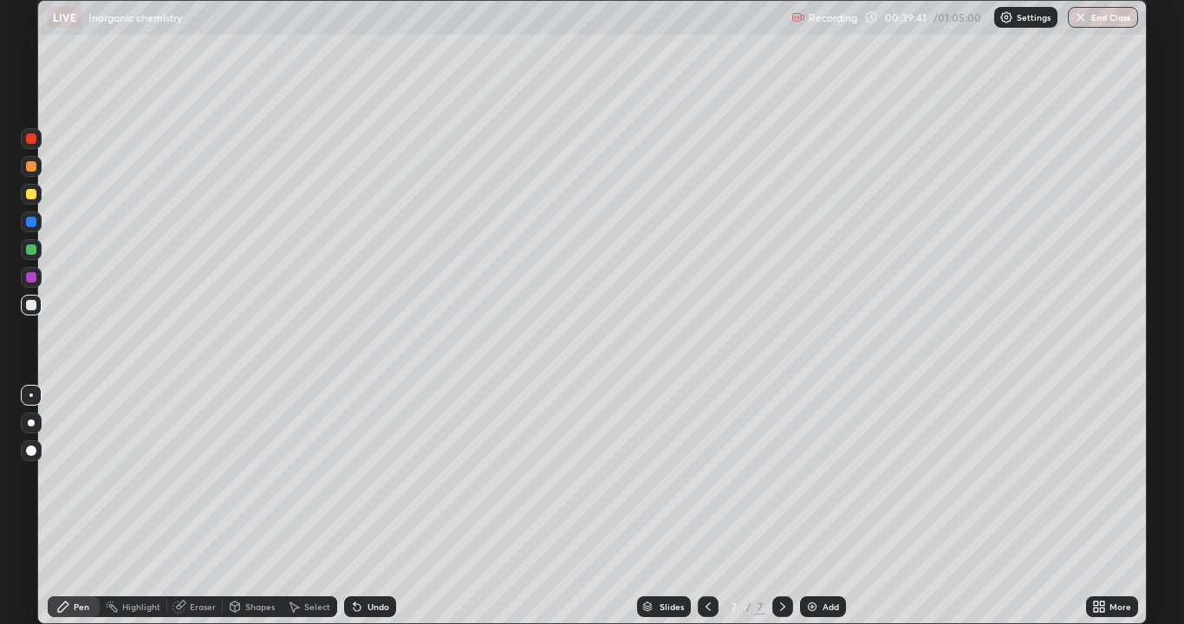
click at [35, 171] on div at bounding box center [31, 166] width 10 height 10
click at [41, 310] on div at bounding box center [31, 305] width 21 height 21
click at [37, 311] on div at bounding box center [31, 305] width 21 height 21
click at [354, 513] on icon at bounding box center [357, 607] width 7 height 7
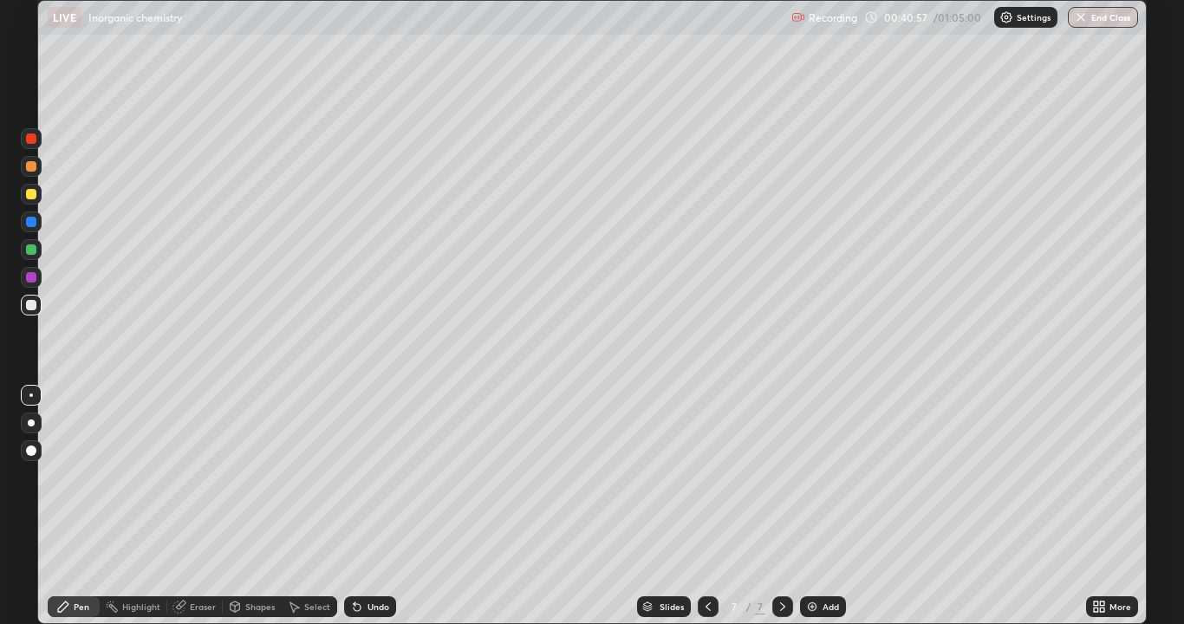
click at [354, 513] on icon at bounding box center [357, 607] width 7 height 7
click at [704, 513] on icon at bounding box center [708, 607] width 14 height 14
click at [706, 513] on icon at bounding box center [708, 607] width 14 height 14
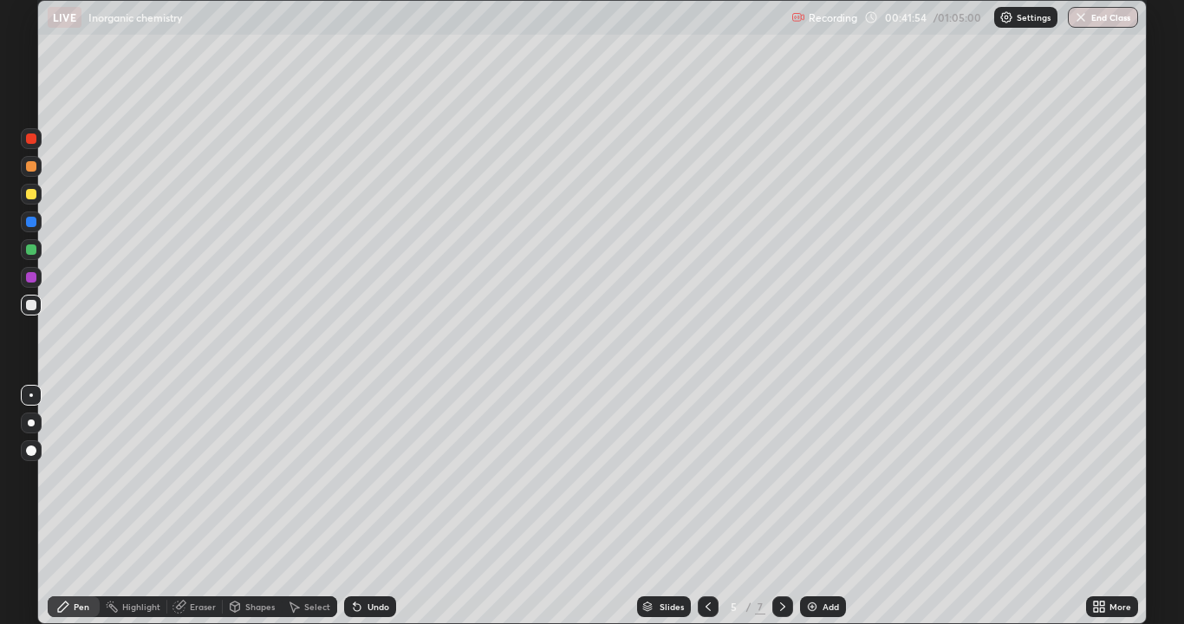
click at [781, 513] on icon at bounding box center [783, 607] width 14 height 14
click at [780, 513] on icon at bounding box center [783, 607] width 14 height 14
click at [781, 513] on icon at bounding box center [783, 607] width 14 height 14
click at [31, 306] on div at bounding box center [31, 305] width 10 height 10
click at [32, 146] on div at bounding box center [31, 138] width 21 height 21
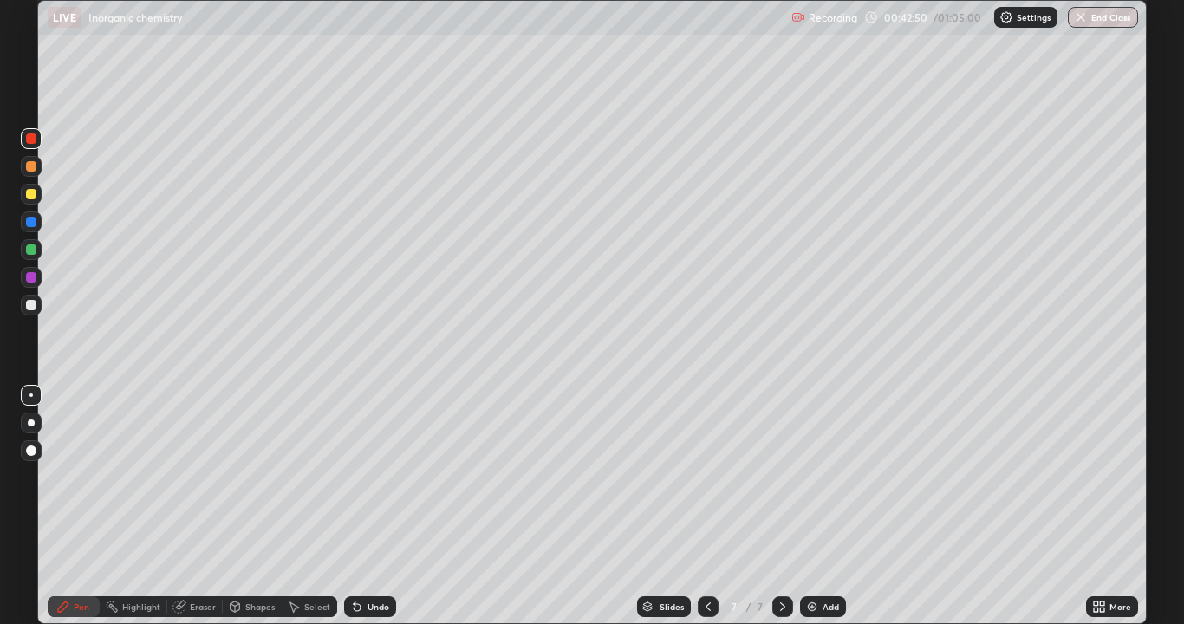
click at [34, 309] on div at bounding box center [31, 305] width 10 height 10
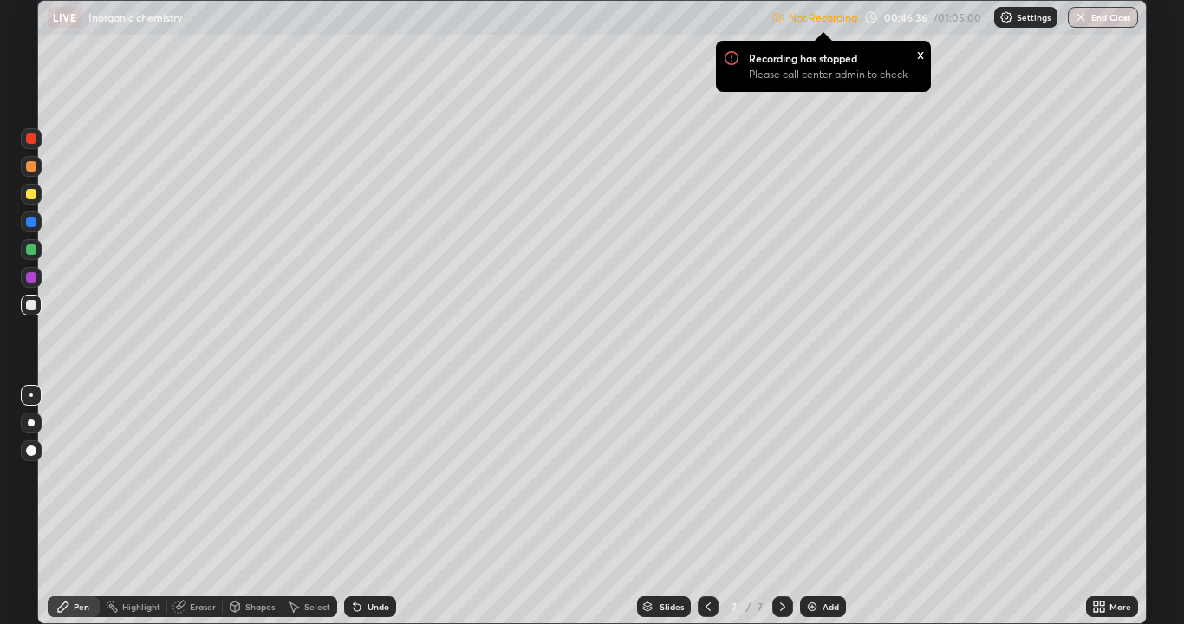
click at [810, 513] on img at bounding box center [812, 607] width 14 height 14
click at [32, 172] on div at bounding box center [31, 166] width 21 height 21
click at [32, 308] on div at bounding box center [31, 305] width 10 height 10
click at [31, 306] on div at bounding box center [31, 305] width 10 height 10
click at [958, 24] on div "Not Recording Recording has stopped Please call center admin to check x 00:46:5…" at bounding box center [954, 18] width 367 height 34
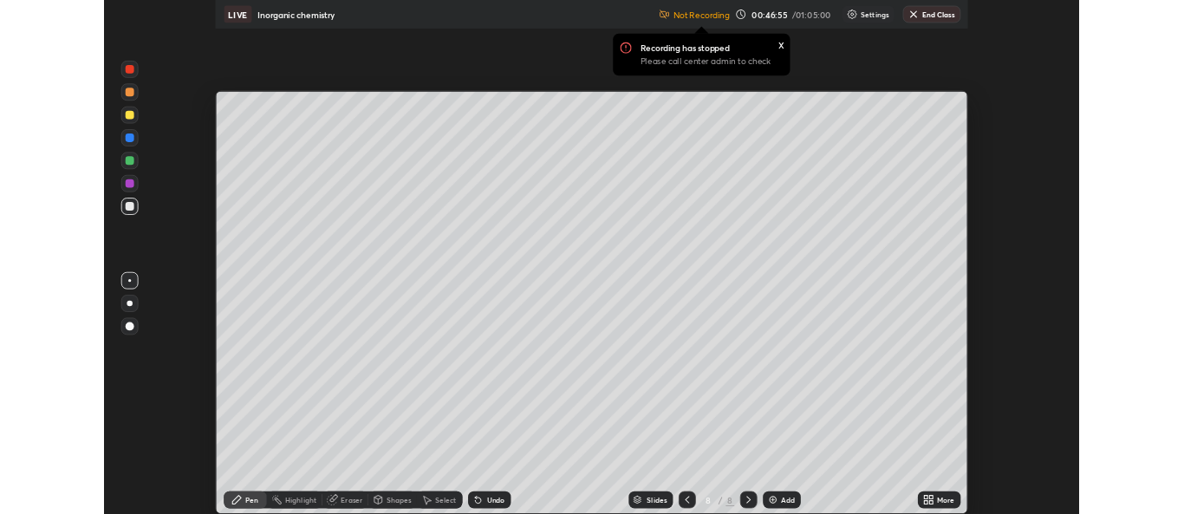
scroll to position [86151, 85482]
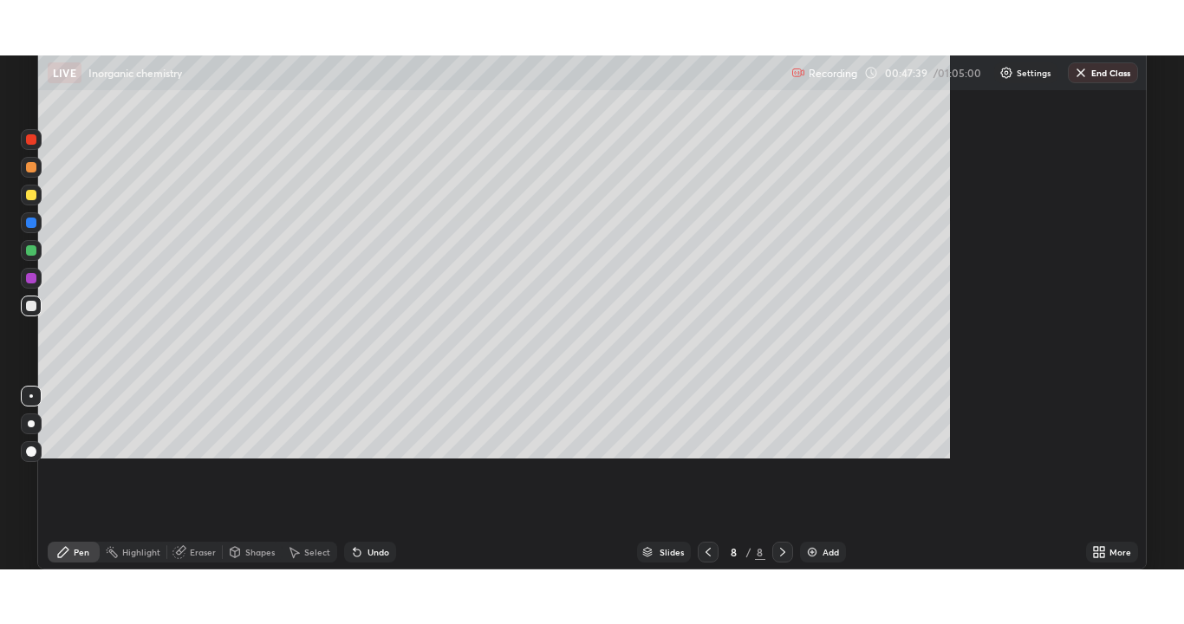
scroll to position [624, 1184]
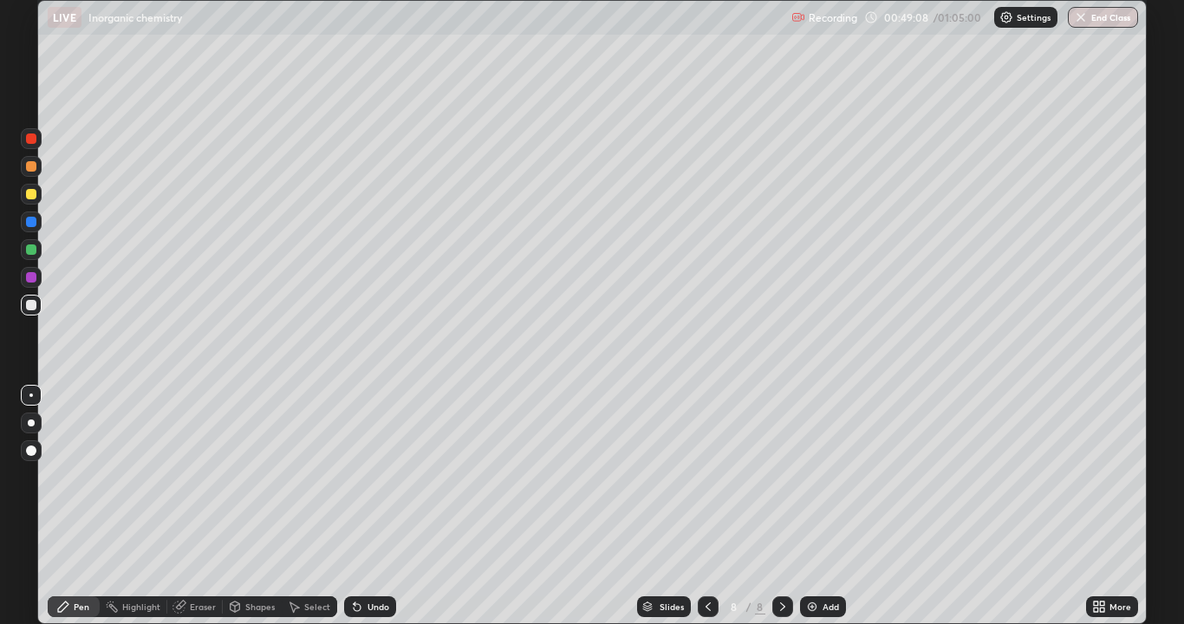
click at [30, 281] on div at bounding box center [31, 277] width 10 height 10
click at [31, 278] on div at bounding box center [31, 277] width 10 height 10
click at [361, 513] on div "Undo" at bounding box center [370, 606] width 52 height 21
click at [808, 513] on img at bounding box center [812, 607] width 14 height 14
click at [31, 168] on div at bounding box center [31, 166] width 10 height 10
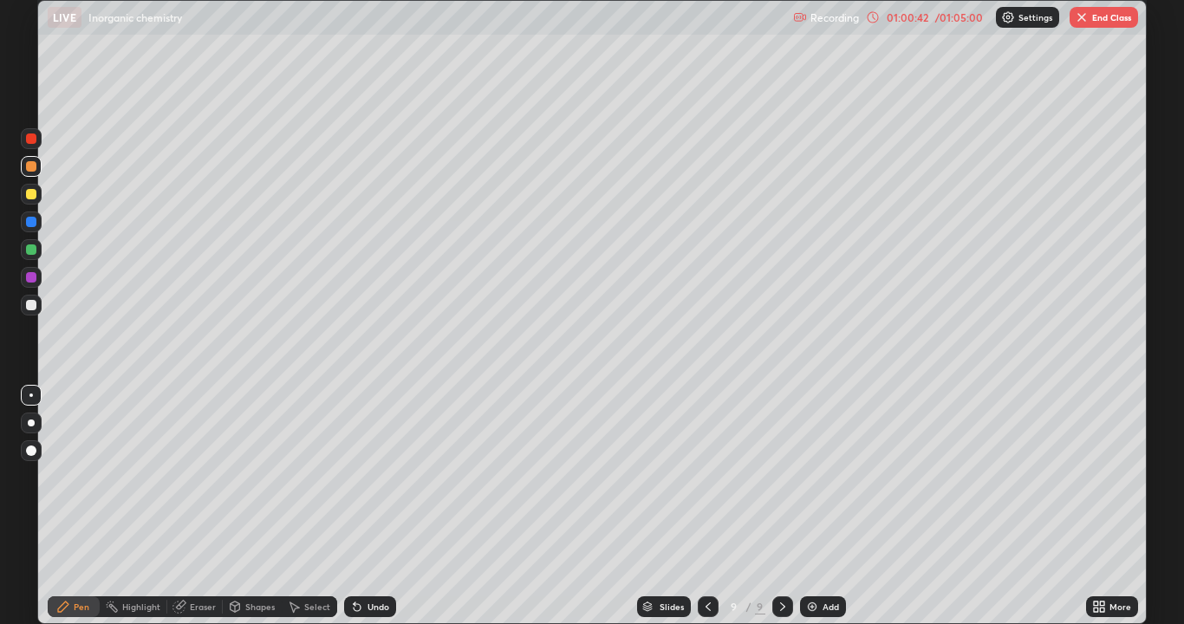
click at [33, 173] on div at bounding box center [31, 166] width 21 height 21
click at [32, 253] on div at bounding box center [31, 249] width 10 height 10
click at [32, 250] on div at bounding box center [31, 249] width 10 height 10
click at [32, 224] on div at bounding box center [31, 222] width 10 height 10
click at [30, 229] on div at bounding box center [31, 221] width 21 height 21
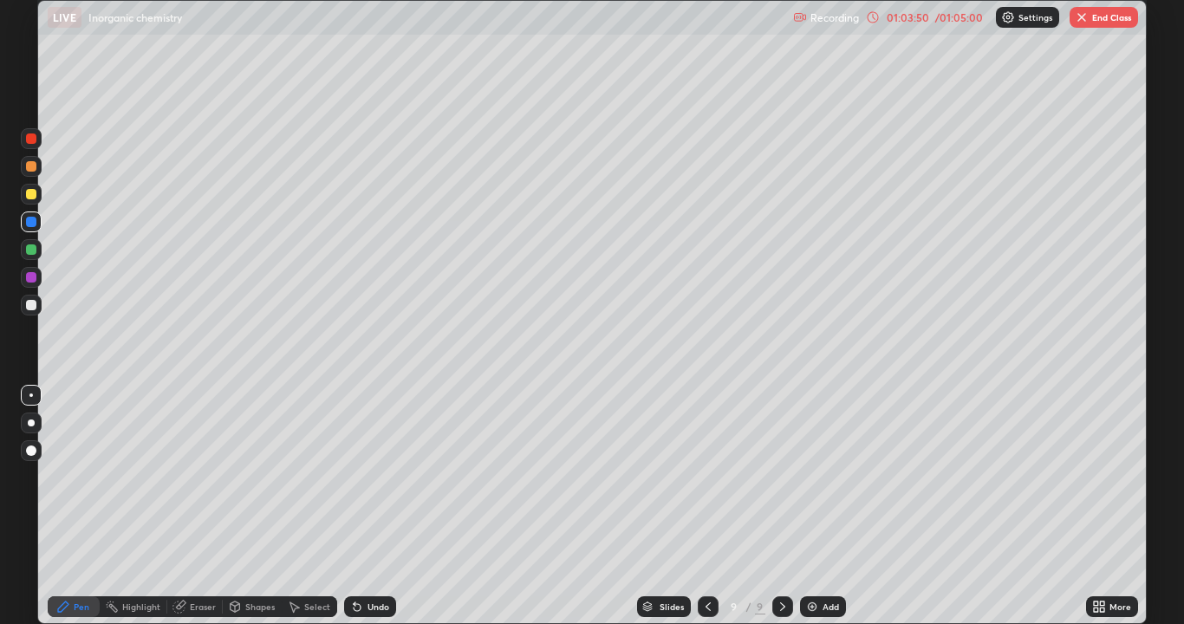
click at [1107, 21] on button "End Class" at bounding box center [1103, 17] width 68 height 21
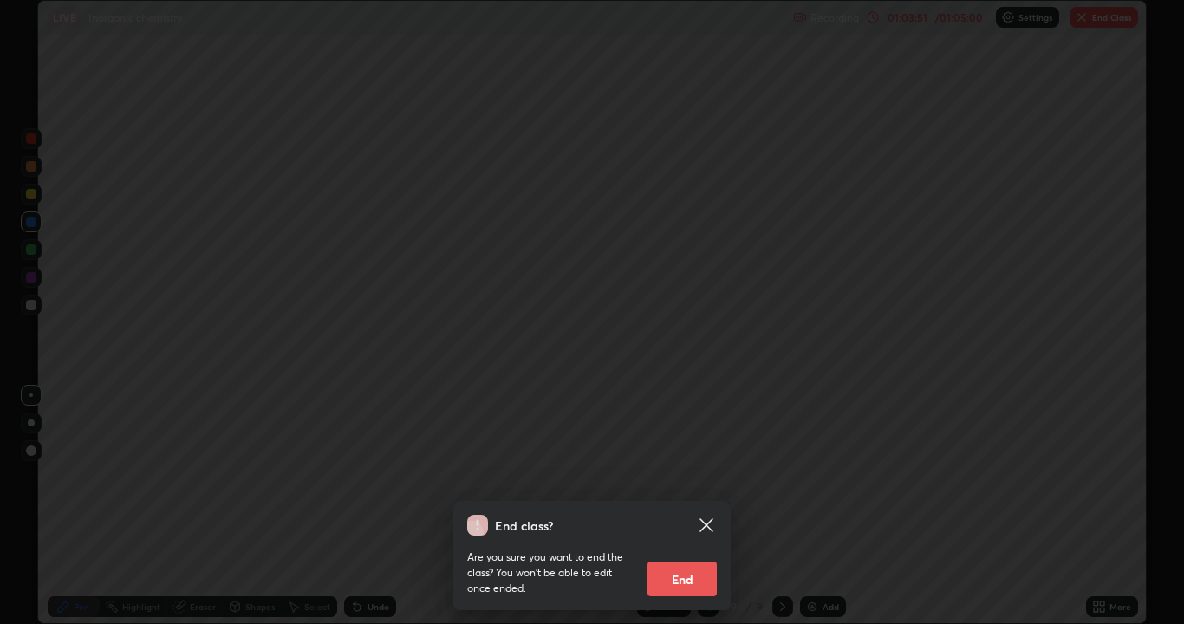
click at [682, 513] on button "End" at bounding box center [681, 579] width 69 height 35
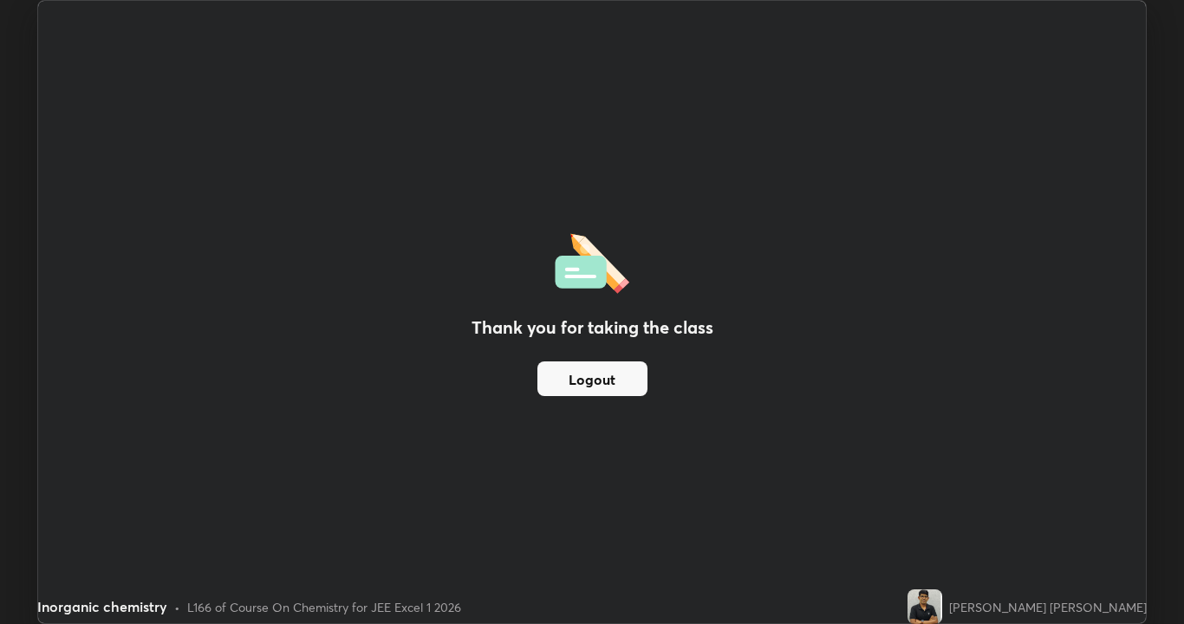
click at [621, 381] on button "Logout" at bounding box center [592, 378] width 110 height 35
click at [625, 379] on button "Logout" at bounding box center [592, 378] width 110 height 35
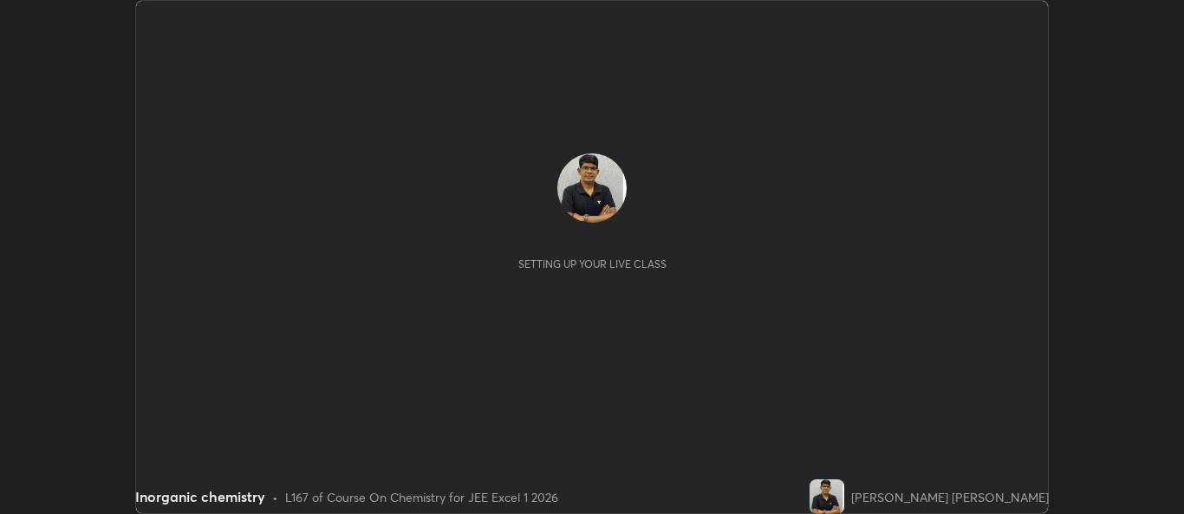
scroll to position [514, 1183]
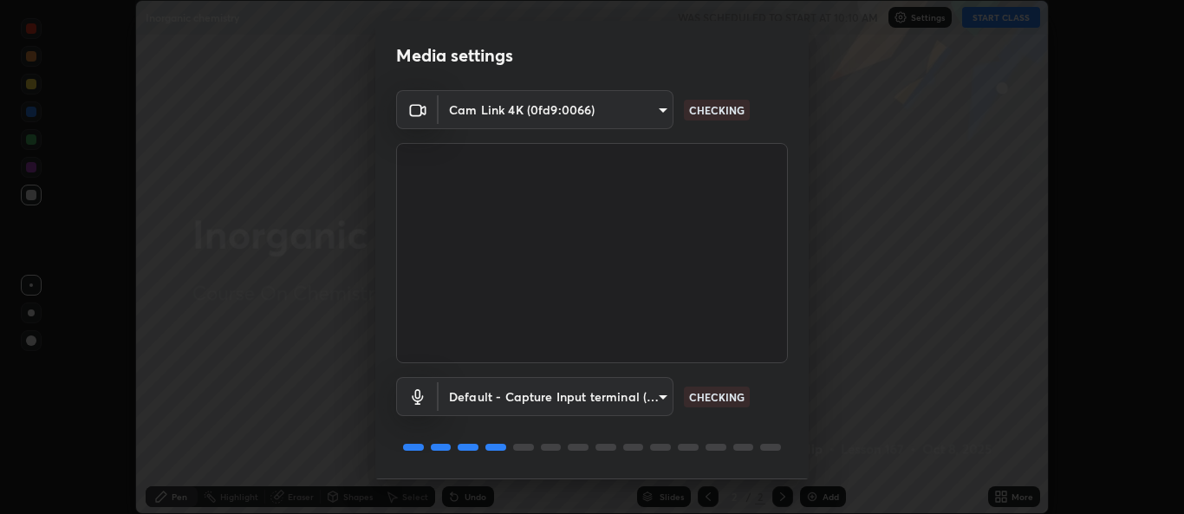
click at [798, 445] on div "Cam Link 4K (0fd9:0066) 2996d7093f1f008bc81b2c6533138efd04bdba2ff39ecd53a05379c…" at bounding box center [591, 284] width 433 height 388
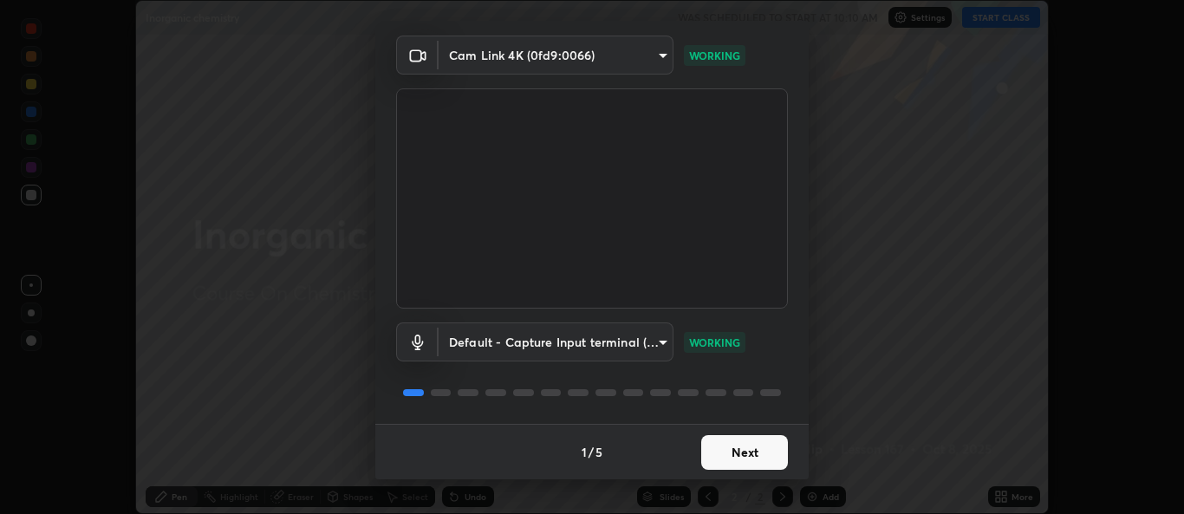
click at [748, 456] on button "Next" at bounding box center [744, 452] width 87 height 35
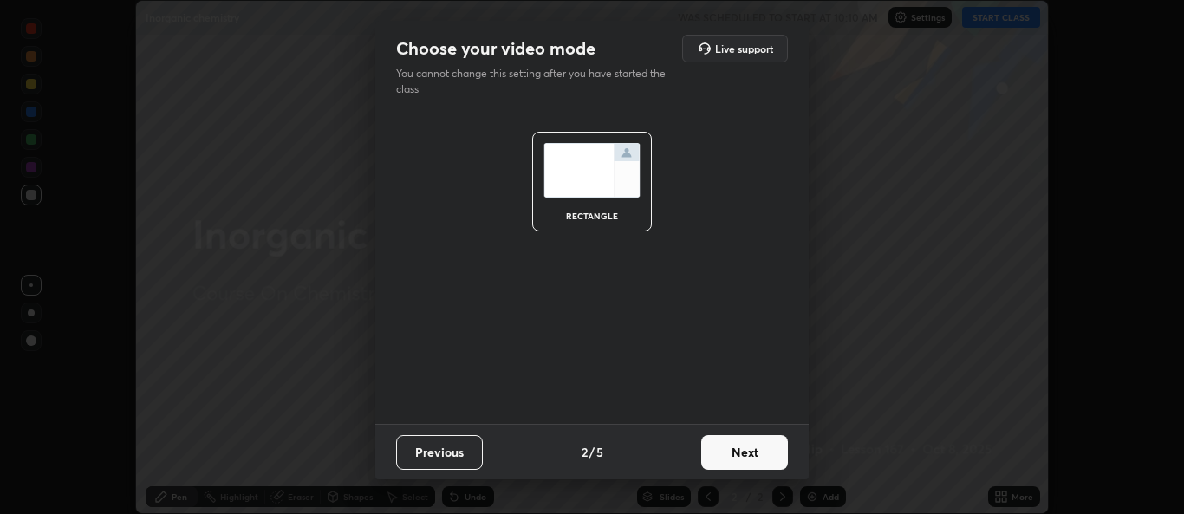
scroll to position [0, 0]
click at [735, 456] on button "Next" at bounding box center [744, 452] width 87 height 35
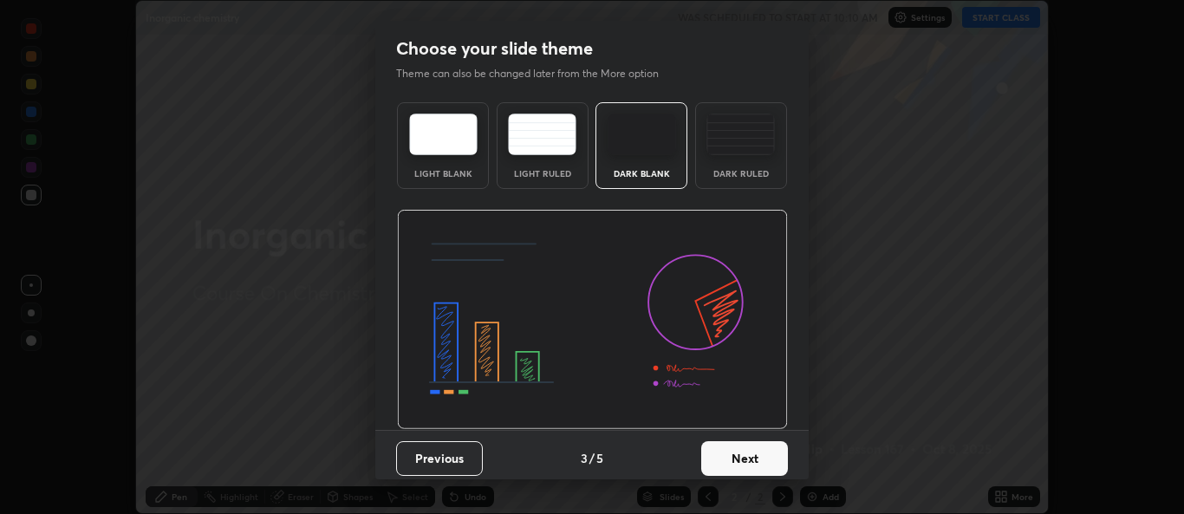
click at [743, 459] on button "Next" at bounding box center [744, 458] width 87 height 35
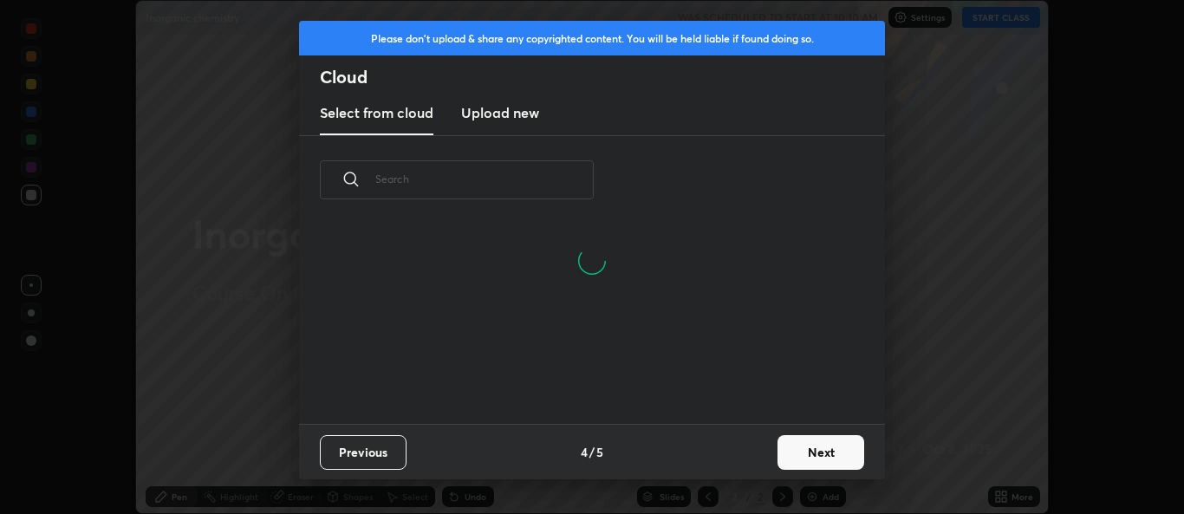
scroll to position [199, 556]
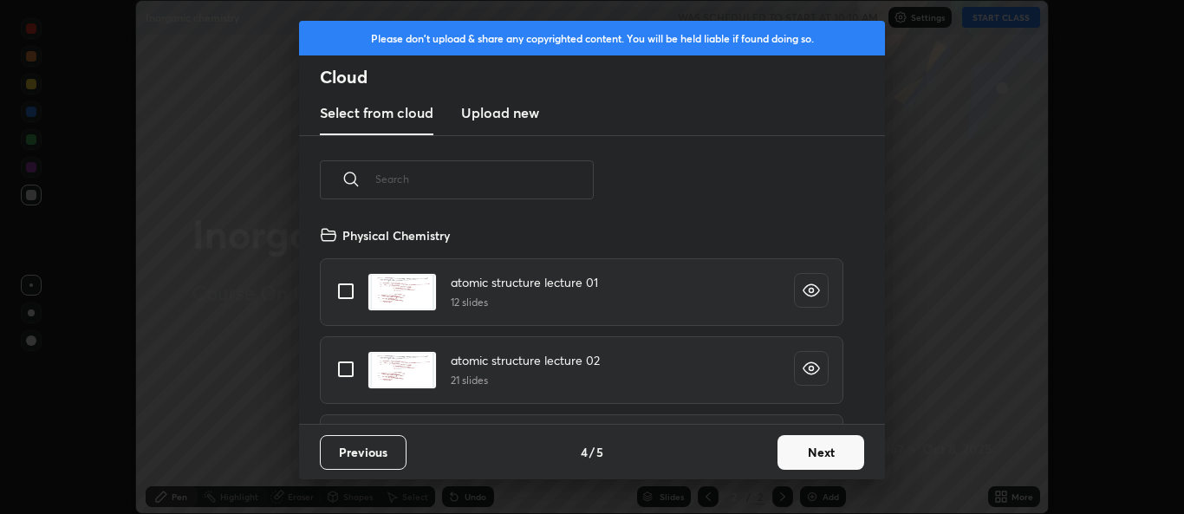
click at [815, 455] on button "Next" at bounding box center [820, 452] width 87 height 35
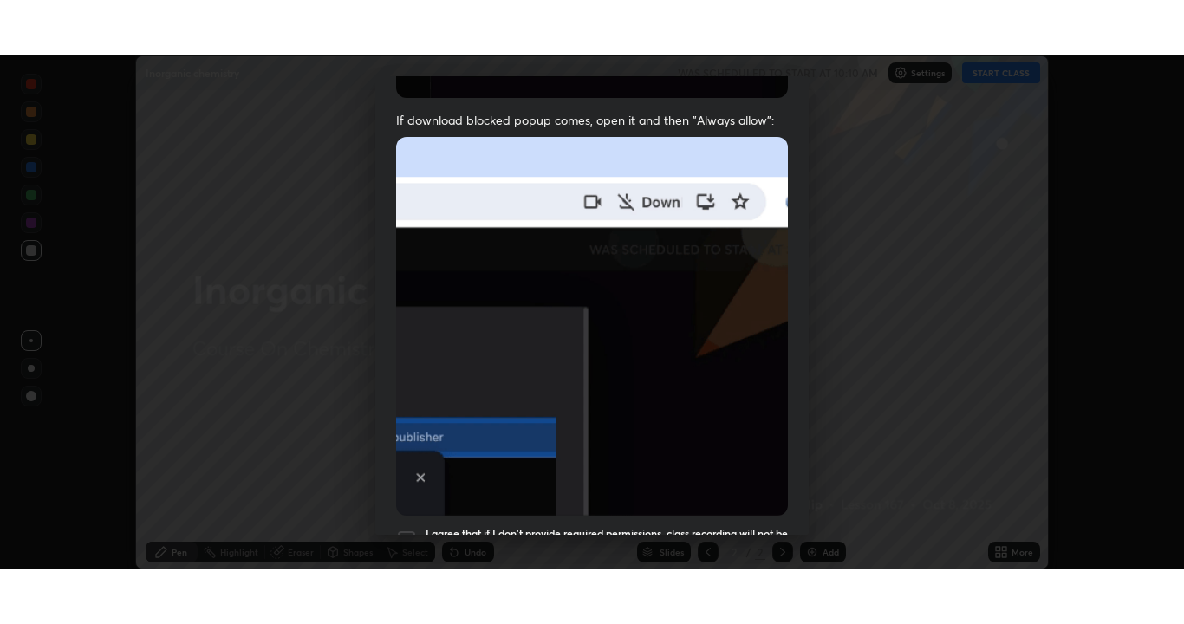
scroll to position [408, 0]
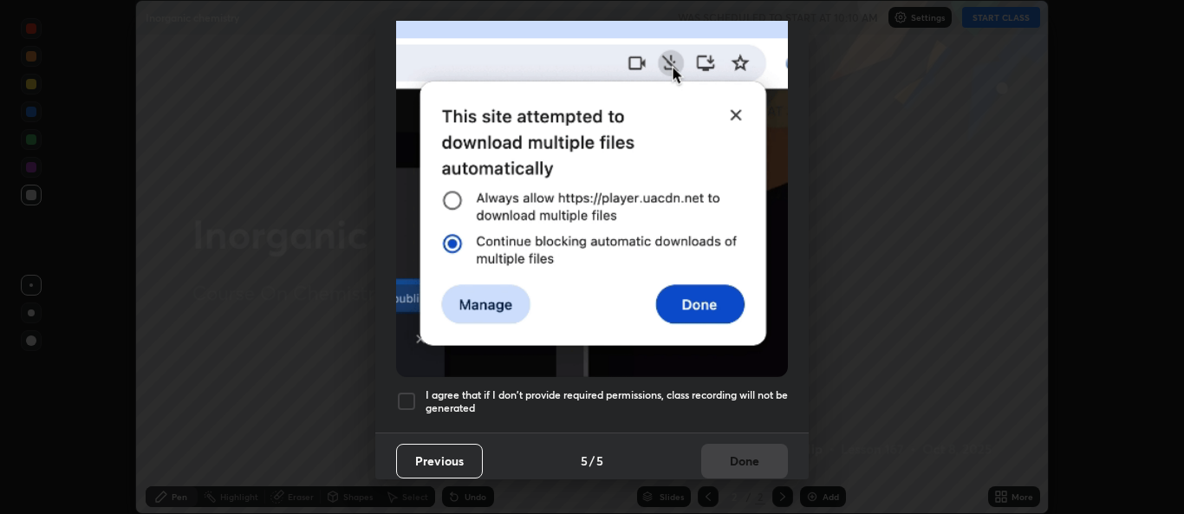
click at [406, 395] on div at bounding box center [406, 401] width 21 height 21
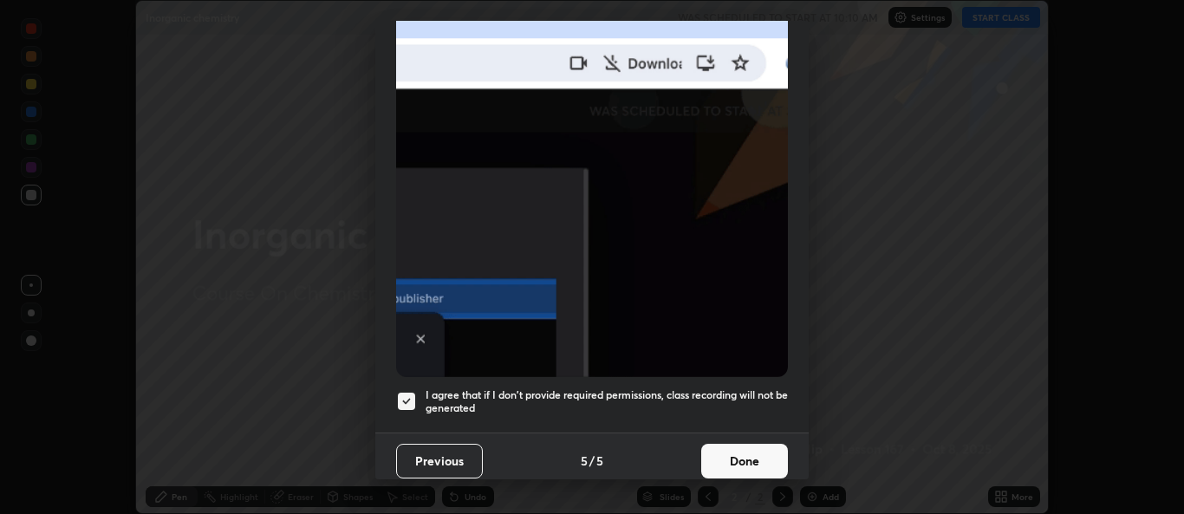
click at [744, 452] on button "Done" at bounding box center [744, 461] width 87 height 35
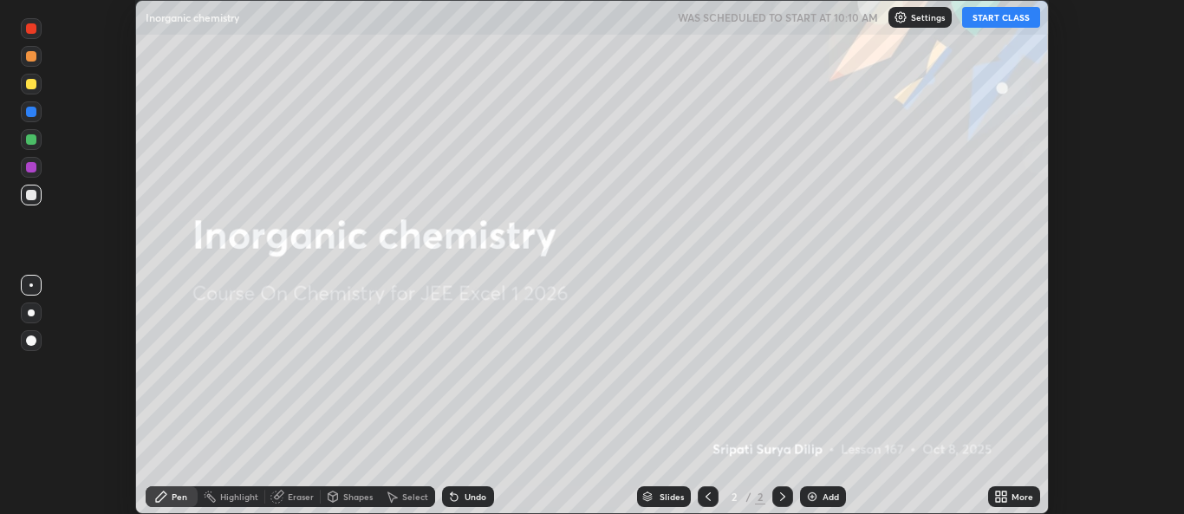
click at [1005, 22] on button "START CLASS" at bounding box center [1001, 17] width 78 height 21
click at [990, 492] on div "More" at bounding box center [1014, 496] width 52 height 21
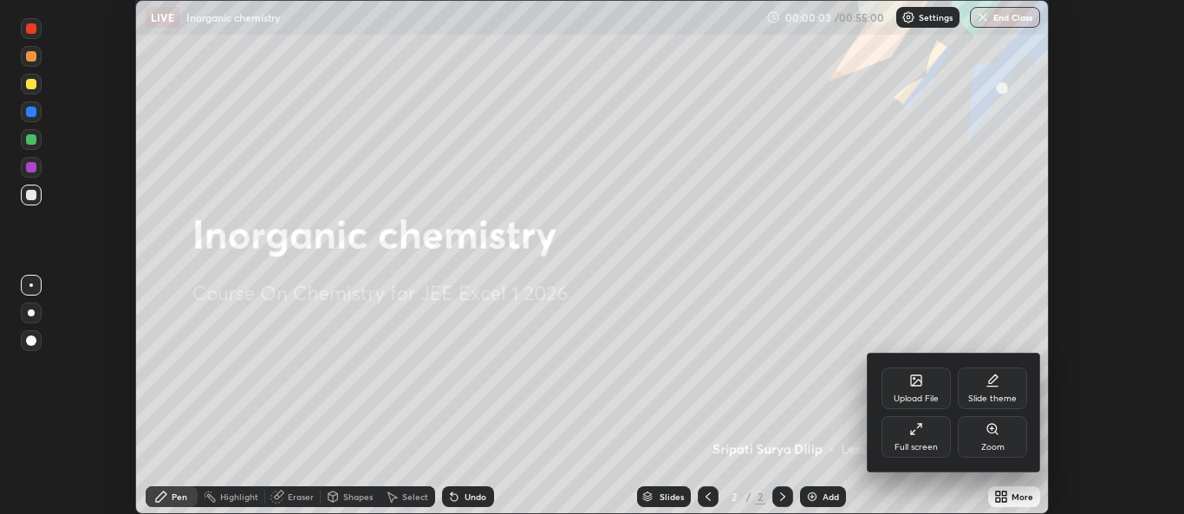
click at [913, 436] on div "Full screen" at bounding box center [915, 437] width 69 height 42
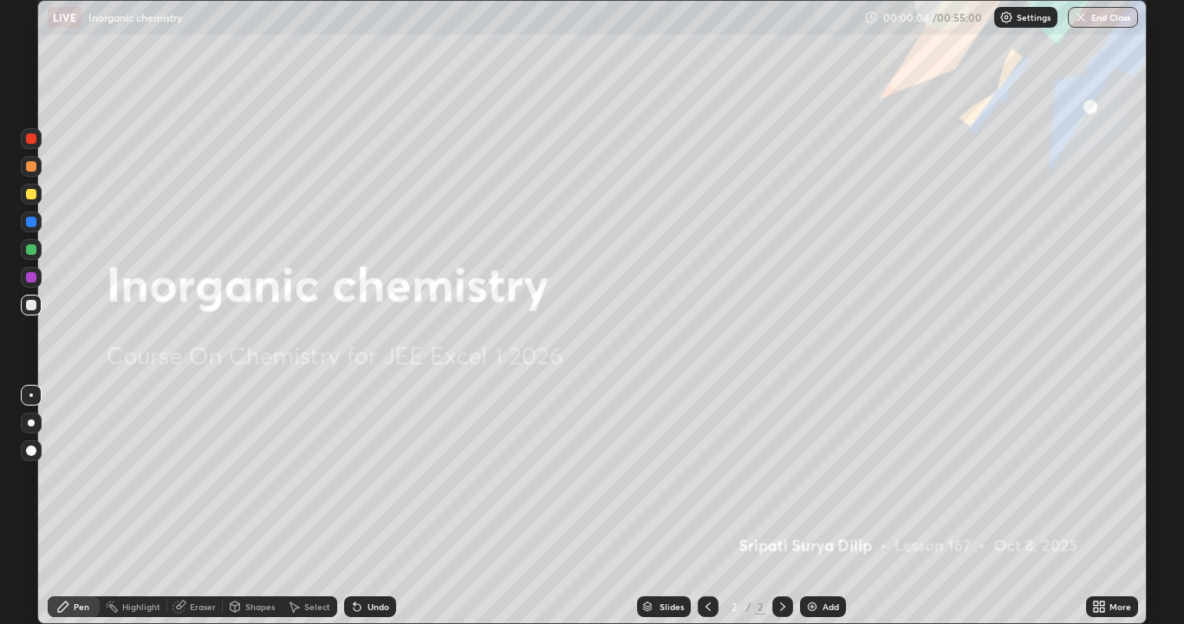
scroll to position [624, 1184]
click at [807, 513] on img at bounding box center [812, 607] width 14 height 14
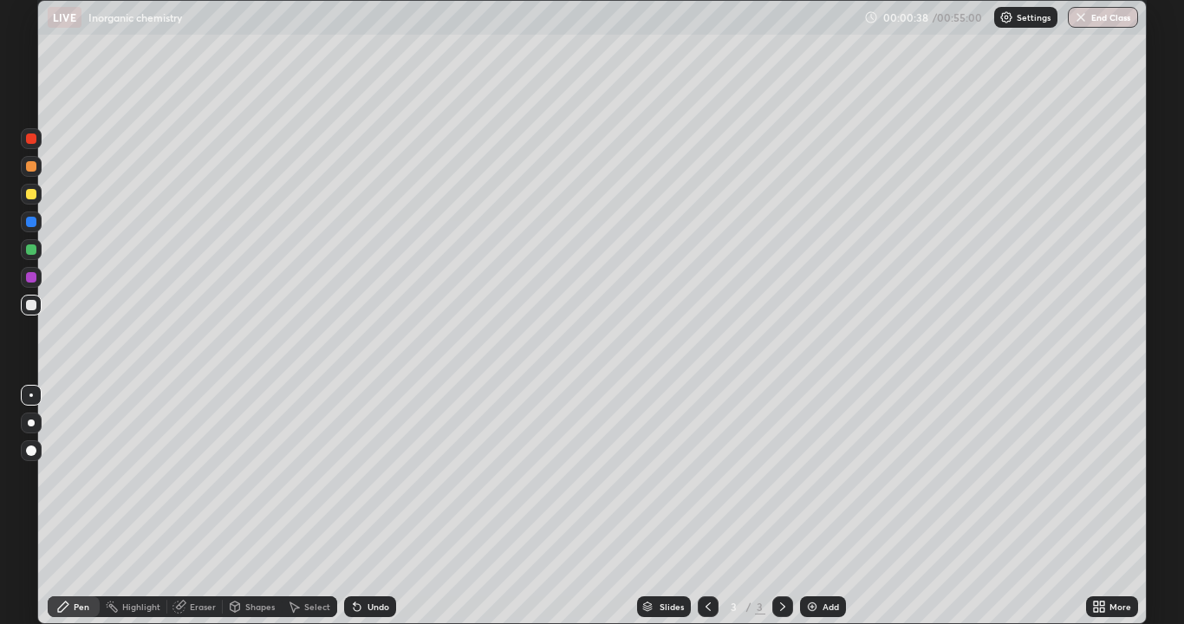
click at [30, 198] on div at bounding box center [31, 194] width 10 height 10
click at [29, 197] on div at bounding box center [31, 194] width 10 height 10
click at [29, 253] on div at bounding box center [31, 249] width 10 height 10
click at [29, 251] on div at bounding box center [31, 249] width 10 height 10
click at [29, 197] on div at bounding box center [31, 194] width 10 height 10
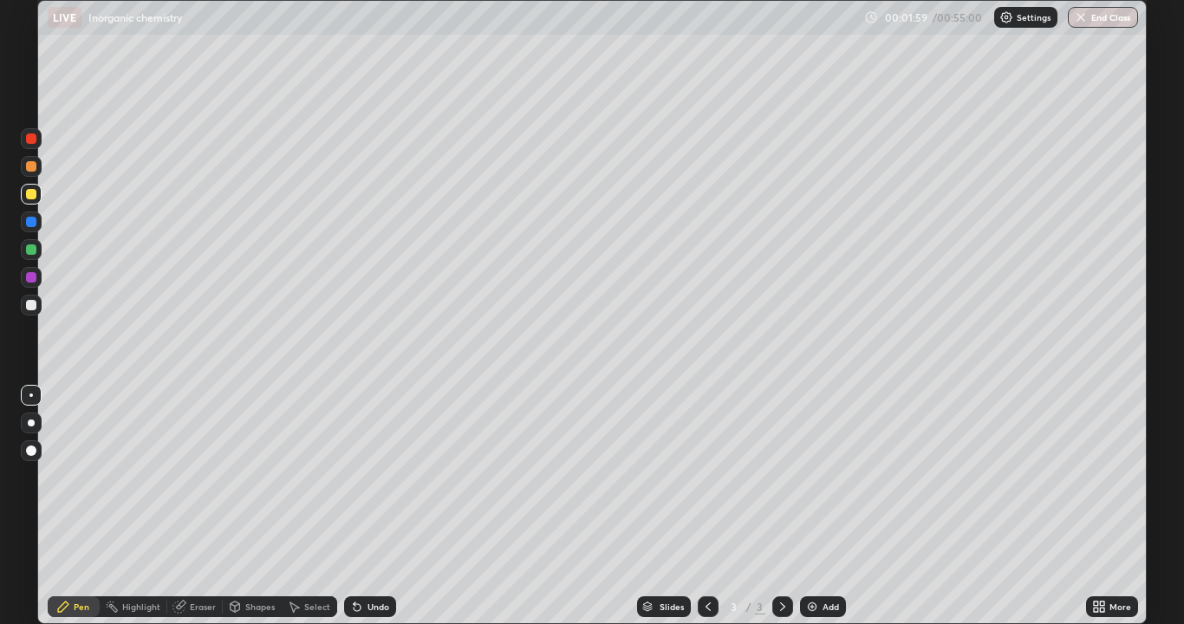
click at [37, 256] on div at bounding box center [31, 249] width 21 height 21
click at [31, 250] on div at bounding box center [31, 249] width 10 height 10
click at [33, 280] on div at bounding box center [31, 277] width 10 height 10
click at [30, 251] on div at bounding box center [31, 249] width 10 height 10
click at [40, 285] on div at bounding box center [31, 277] width 21 height 28
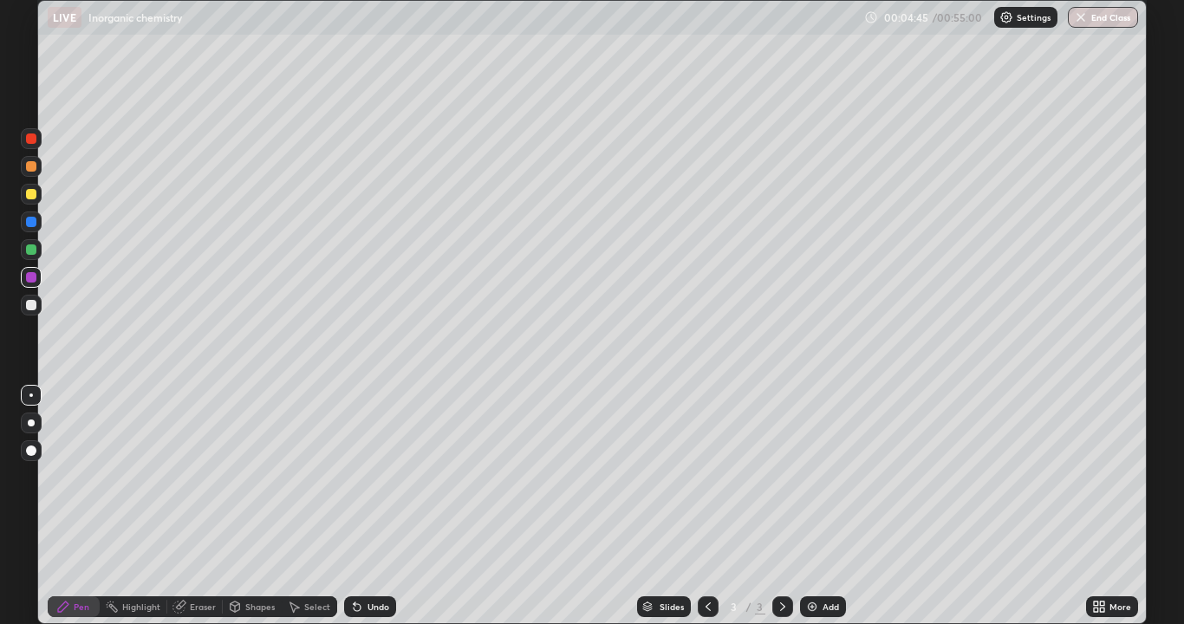
click at [31, 167] on div at bounding box center [31, 166] width 10 height 10
click at [808, 513] on img at bounding box center [812, 607] width 14 height 14
click at [30, 309] on div at bounding box center [31, 305] width 10 height 10
click at [31, 306] on div at bounding box center [31, 305] width 10 height 10
click at [809, 513] on img at bounding box center [812, 607] width 14 height 14
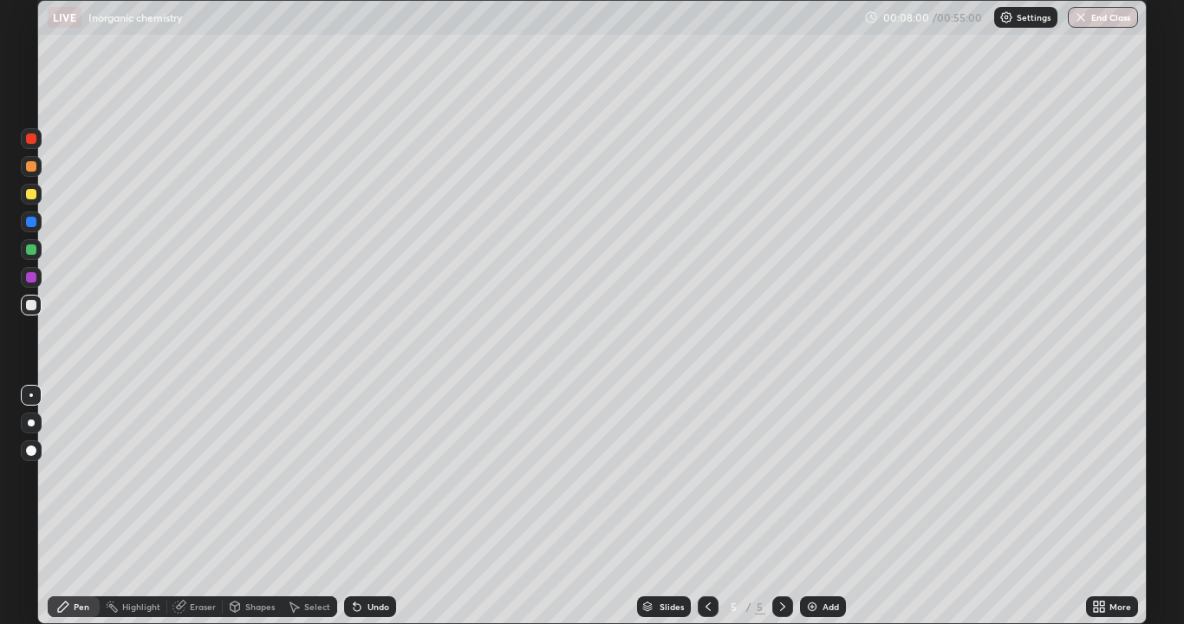
click at [27, 196] on div at bounding box center [31, 194] width 10 height 10
click at [29, 308] on div at bounding box center [31, 305] width 10 height 10
click at [31, 306] on div at bounding box center [31, 305] width 10 height 10
click at [29, 254] on div at bounding box center [31, 249] width 10 height 10
click at [30, 200] on div at bounding box center [31, 194] width 21 height 21
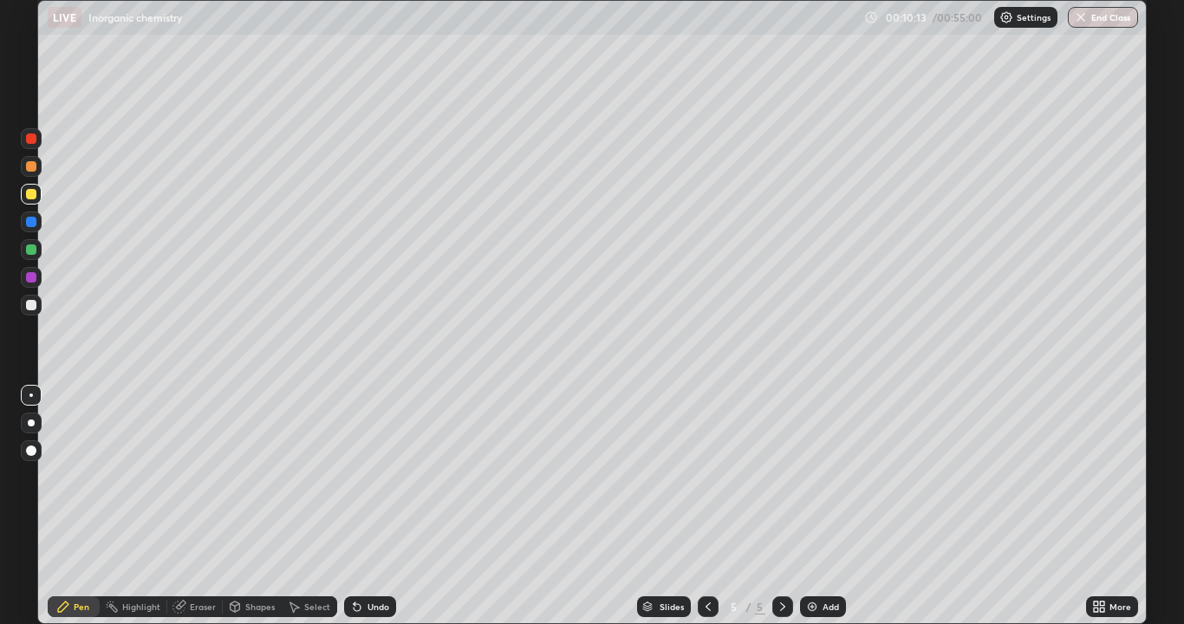
click at [31, 195] on div at bounding box center [31, 194] width 10 height 10
click at [30, 196] on div at bounding box center [31, 194] width 10 height 10
click at [29, 197] on div at bounding box center [31, 194] width 10 height 10
click at [28, 308] on div at bounding box center [31, 305] width 10 height 10
click at [30, 250] on div at bounding box center [31, 249] width 10 height 10
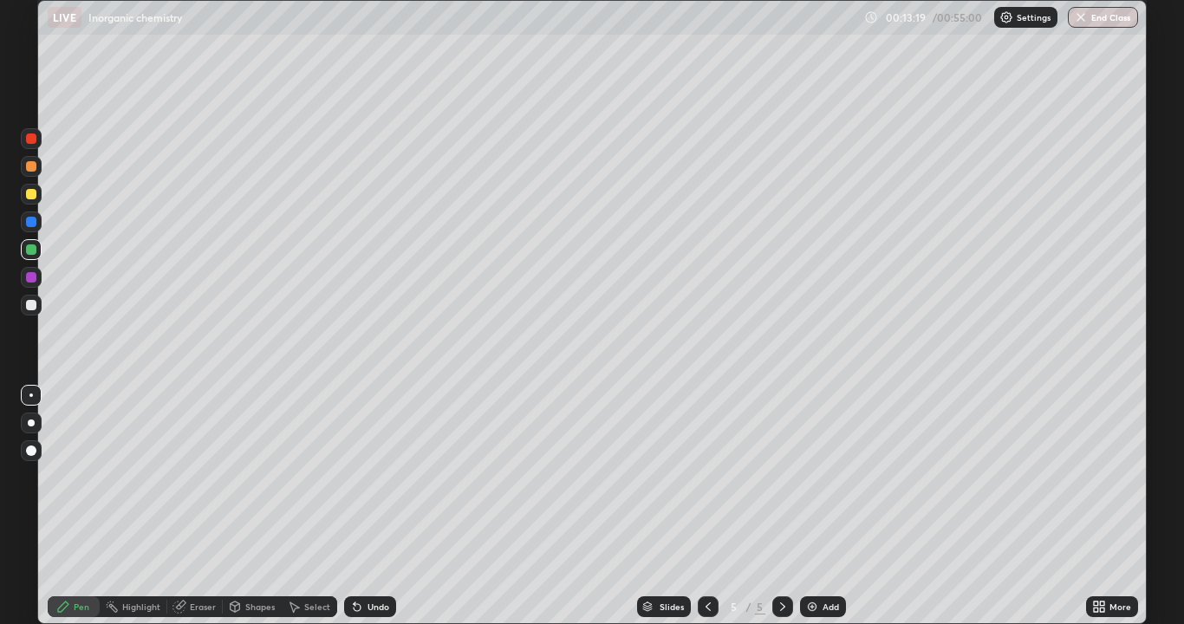
click at [34, 309] on div at bounding box center [31, 305] width 10 height 10
click at [31, 306] on div at bounding box center [31, 305] width 10 height 10
click at [809, 513] on img at bounding box center [812, 607] width 14 height 14
click at [32, 198] on div at bounding box center [31, 194] width 10 height 10
click at [29, 203] on div at bounding box center [31, 194] width 21 height 21
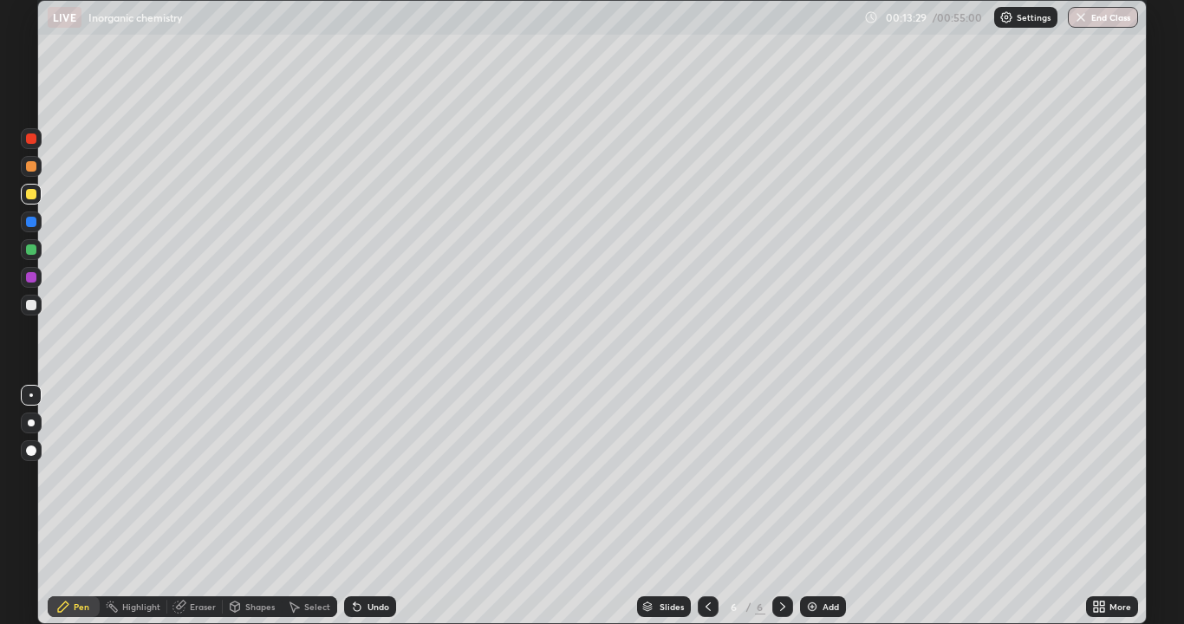
click at [30, 254] on div at bounding box center [31, 249] width 10 height 10
click at [808, 513] on img at bounding box center [812, 607] width 14 height 14
click at [31, 307] on div at bounding box center [31, 305] width 10 height 10
click at [31, 312] on div at bounding box center [31, 305] width 21 height 21
click at [33, 279] on div at bounding box center [31, 277] width 10 height 10
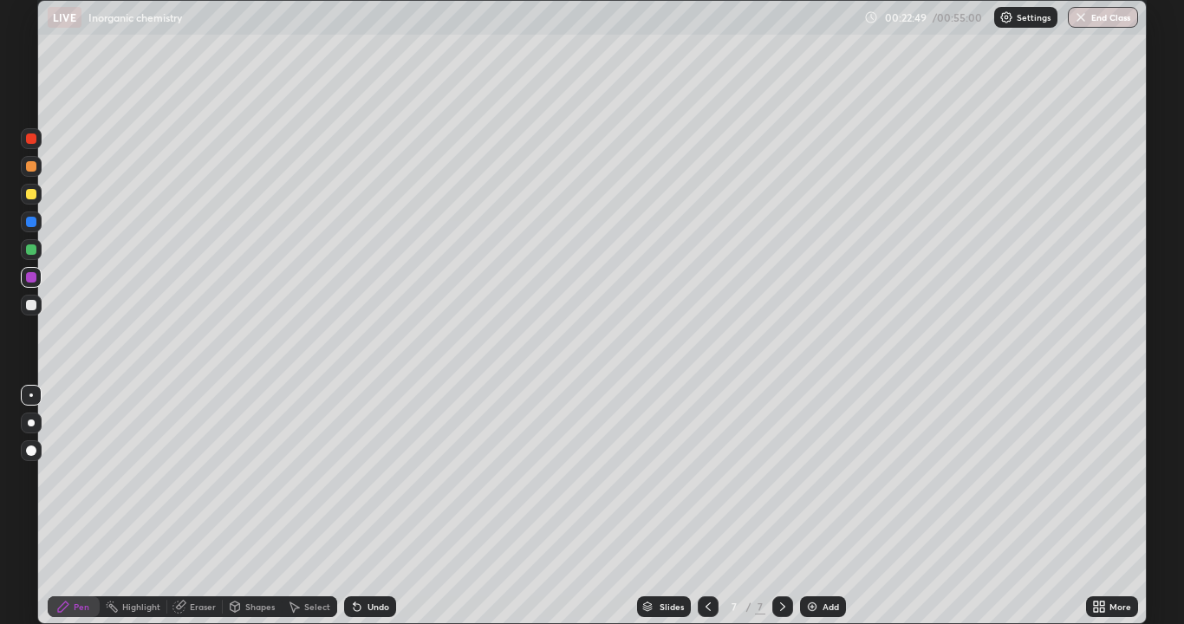
click at [29, 250] on div at bounding box center [31, 249] width 10 height 10
click at [177, 513] on icon at bounding box center [178, 606] width 11 height 11
click at [81, 513] on div "Pen" at bounding box center [82, 606] width 16 height 9
click at [30, 307] on div at bounding box center [31, 305] width 10 height 10
click at [29, 306] on div at bounding box center [31, 305] width 10 height 10
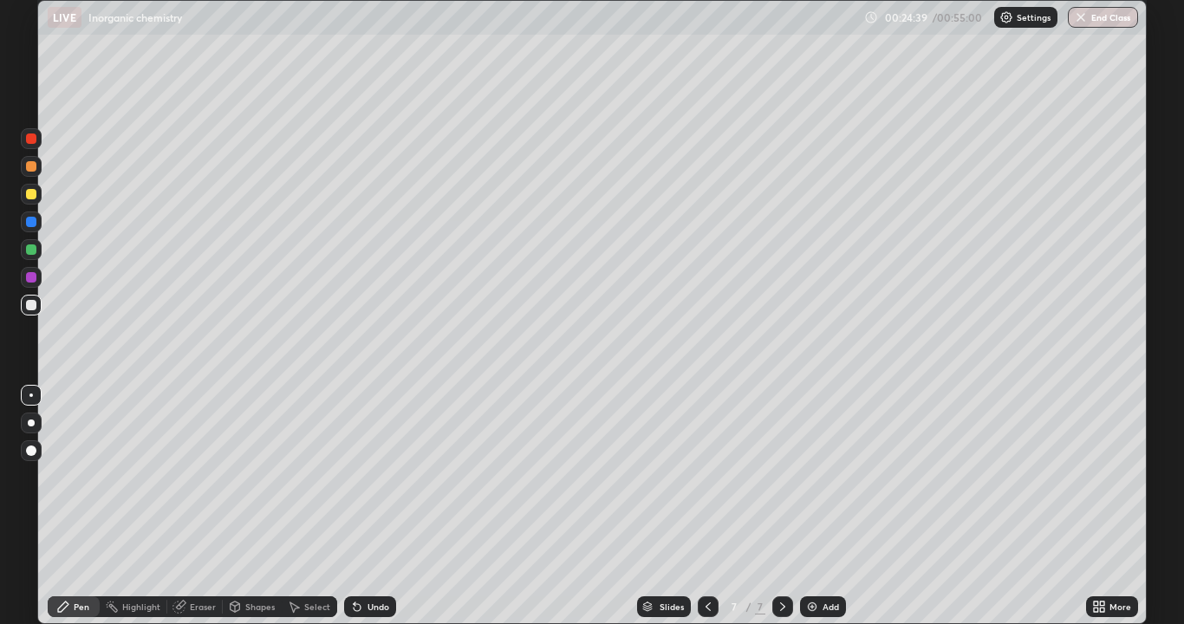
click at [35, 282] on div at bounding box center [31, 277] width 21 height 21
click at [29, 224] on div at bounding box center [31, 222] width 10 height 10
click at [812, 513] on img at bounding box center [812, 607] width 14 height 14
click at [30, 198] on div at bounding box center [31, 194] width 10 height 10
click at [31, 195] on div at bounding box center [31, 194] width 10 height 10
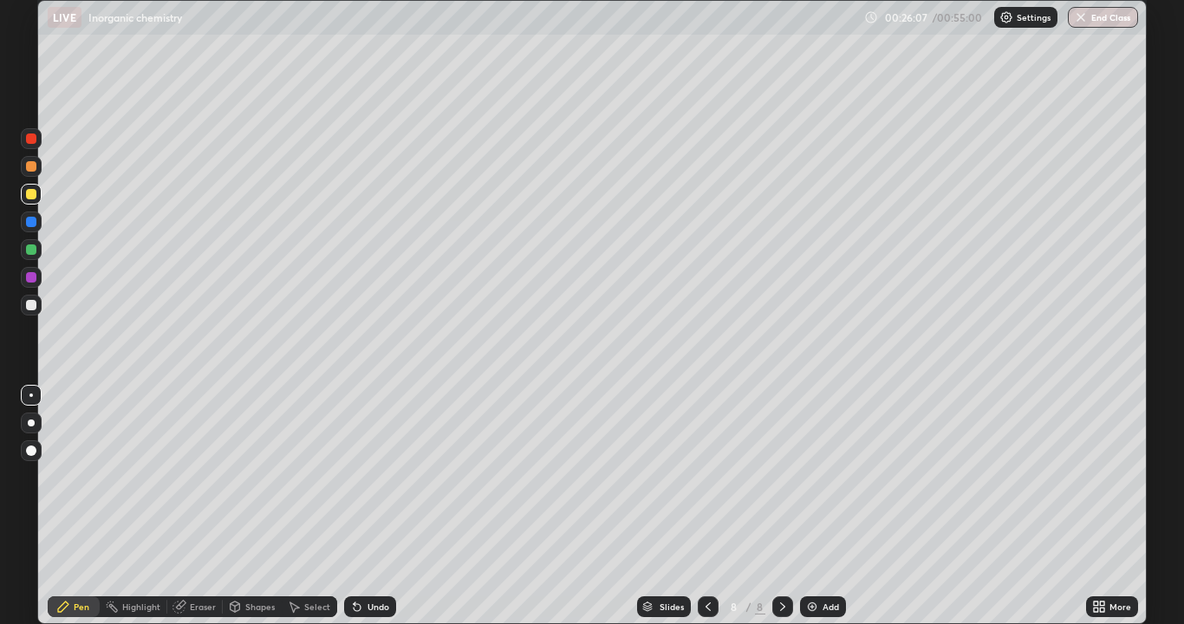
click at [354, 513] on icon at bounding box center [355, 603] width 2 height 2
click at [35, 257] on div at bounding box center [31, 249] width 21 height 21
click at [31, 250] on div at bounding box center [31, 249] width 10 height 10
click at [810, 513] on img at bounding box center [812, 607] width 14 height 14
click at [28, 170] on div at bounding box center [31, 166] width 10 height 10
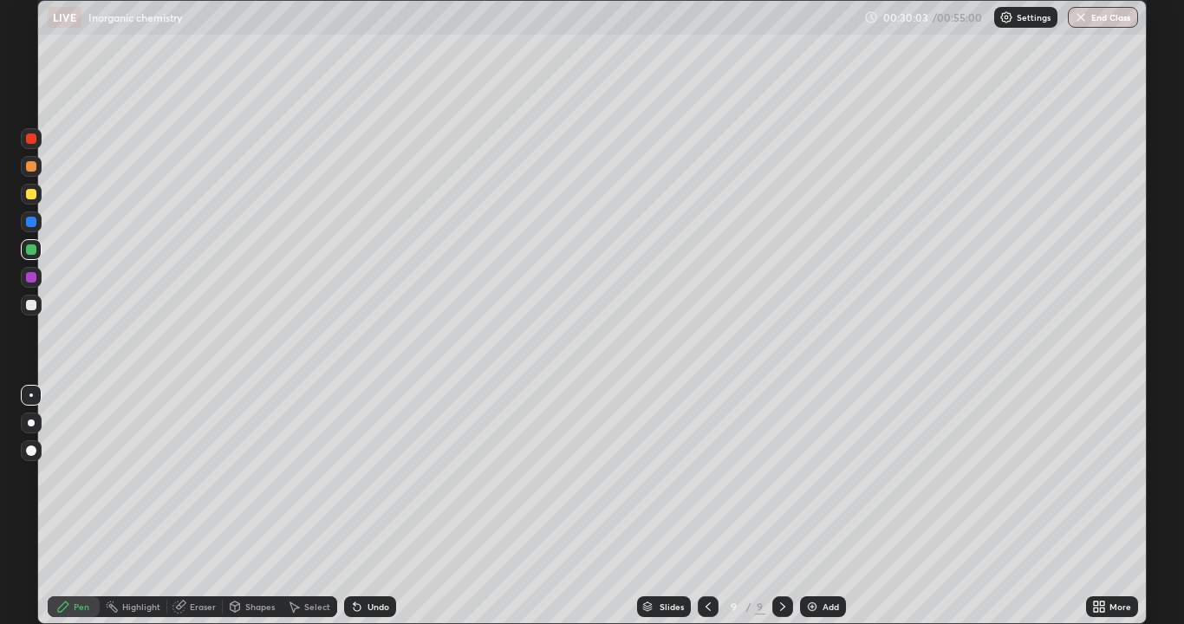
click at [29, 171] on div at bounding box center [31, 166] width 10 height 10
click at [31, 250] on div at bounding box center [31, 249] width 10 height 10
click at [29, 256] on div at bounding box center [31, 249] width 21 height 21
click at [29, 197] on div at bounding box center [31, 194] width 10 height 10
click at [32, 202] on div at bounding box center [31, 194] width 21 height 21
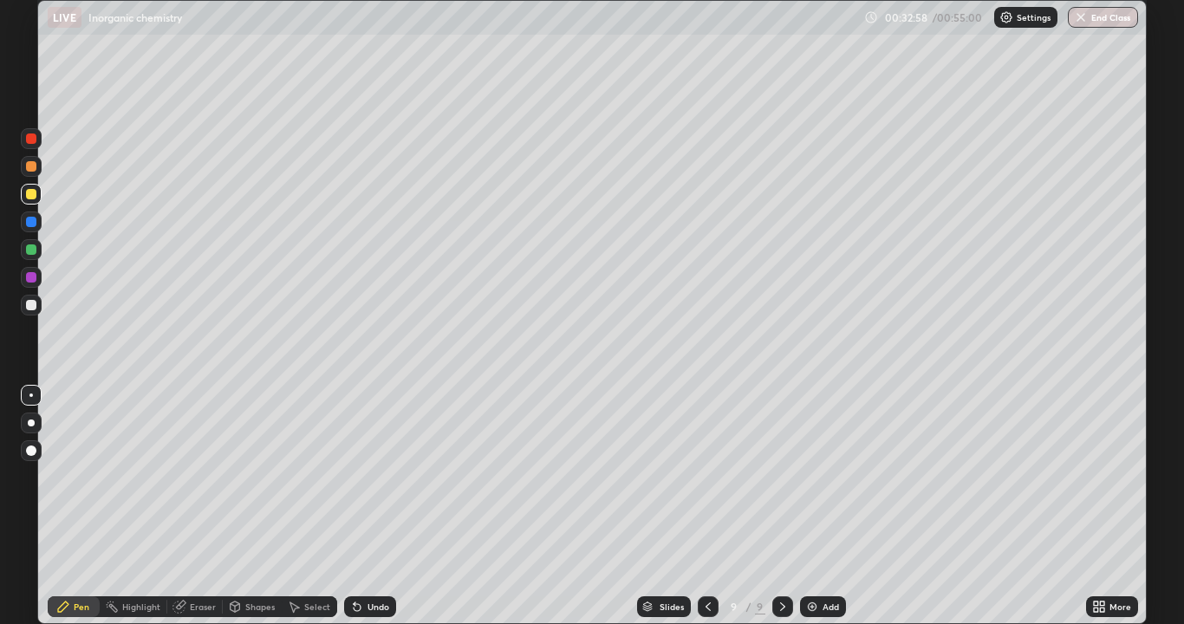
click at [350, 513] on icon at bounding box center [357, 607] width 14 height 14
click at [354, 513] on icon at bounding box center [357, 607] width 7 height 7
click at [31, 250] on div at bounding box center [31, 249] width 10 height 10
click at [362, 513] on div "Undo" at bounding box center [370, 606] width 52 height 21
click at [33, 311] on div at bounding box center [31, 305] width 21 height 21
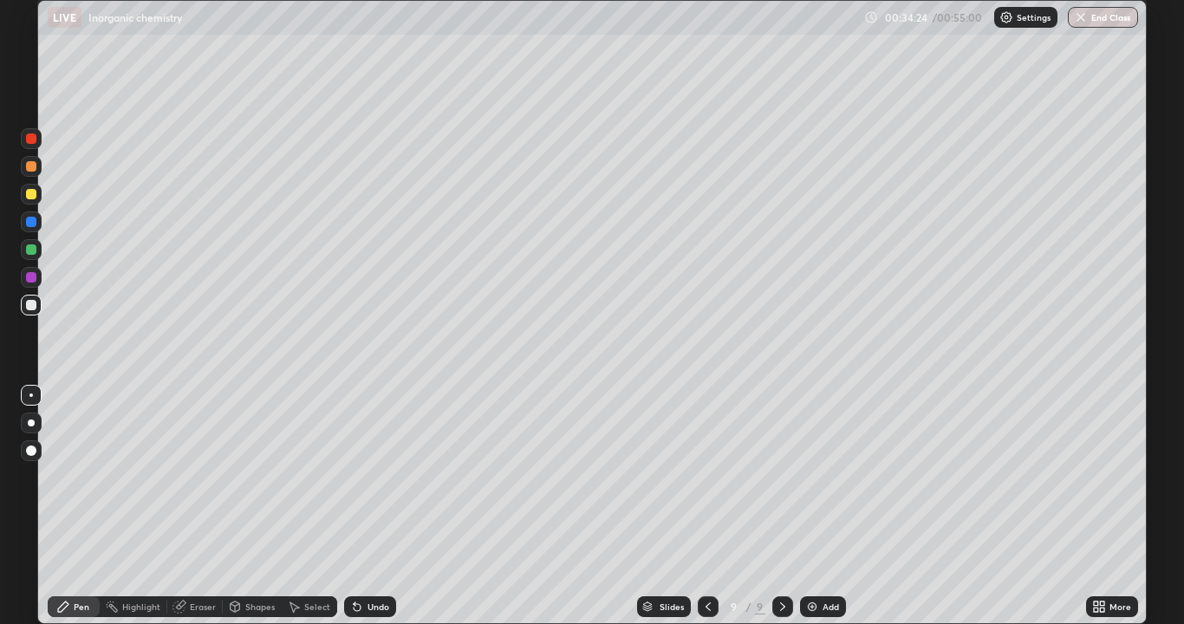
click at [31, 306] on div at bounding box center [31, 305] width 10 height 10
click at [809, 513] on img at bounding box center [812, 607] width 14 height 14
click at [32, 194] on div at bounding box center [31, 194] width 10 height 10
click at [33, 201] on div at bounding box center [31, 194] width 21 height 21
click at [356, 513] on icon at bounding box center [357, 607] width 7 height 7
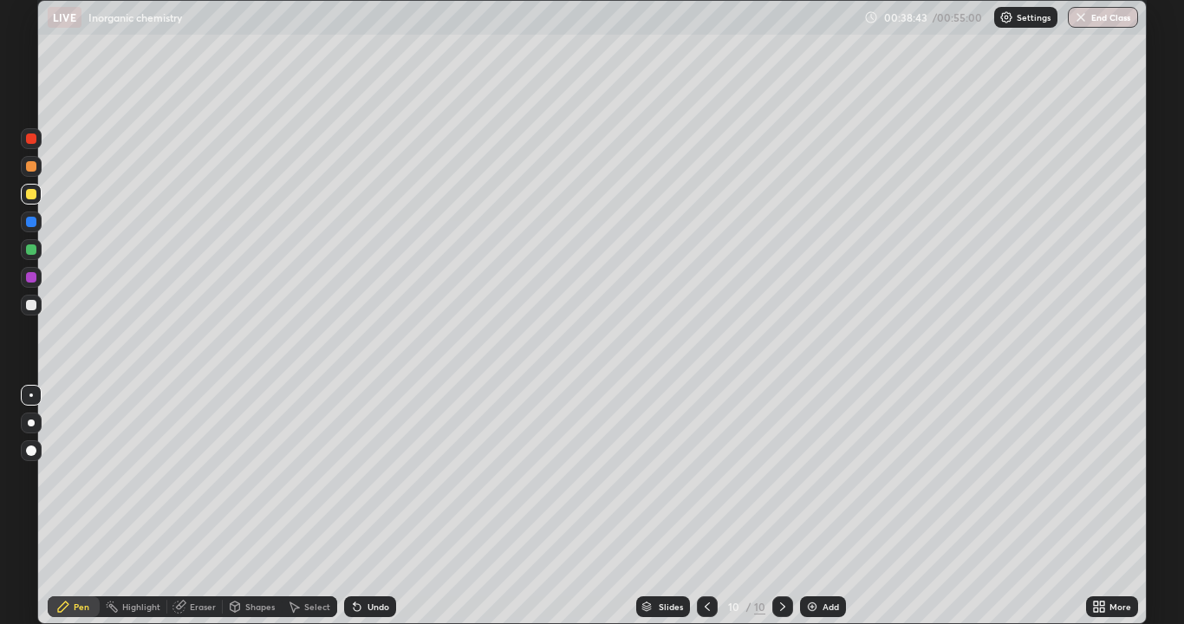
click at [356, 513] on icon at bounding box center [357, 607] width 14 height 14
click at [28, 308] on div at bounding box center [31, 305] width 10 height 10
click at [352, 513] on icon at bounding box center [357, 607] width 14 height 14
click at [351, 513] on icon at bounding box center [357, 607] width 14 height 14
click at [808, 513] on img at bounding box center [812, 607] width 14 height 14
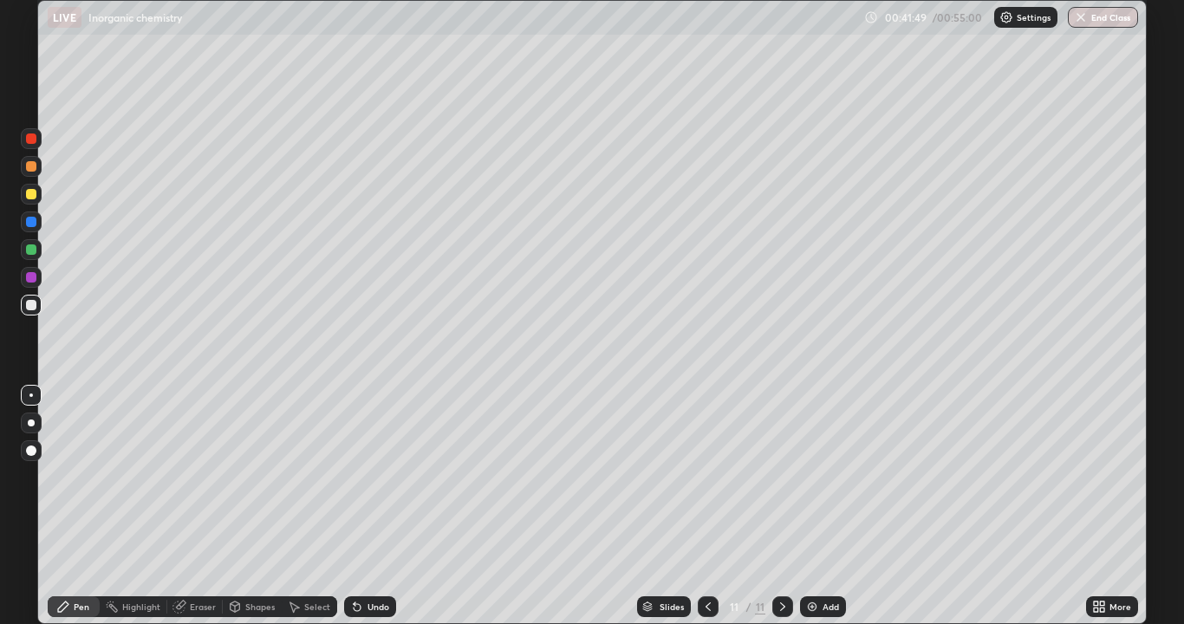
click at [706, 513] on icon at bounding box center [708, 607] width 14 height 14
click at [781, 513] on icon at bounding box center [783, 607] width 14 height 14
click at [706, 513] on icon at bounding box center [708, 607] width 14 height 14
click at [778, 513] on icon at bounding box center [783, 607] width 14 height 14
click at [34, 197] on div at bounding box center [31, 194] width 10 height 10
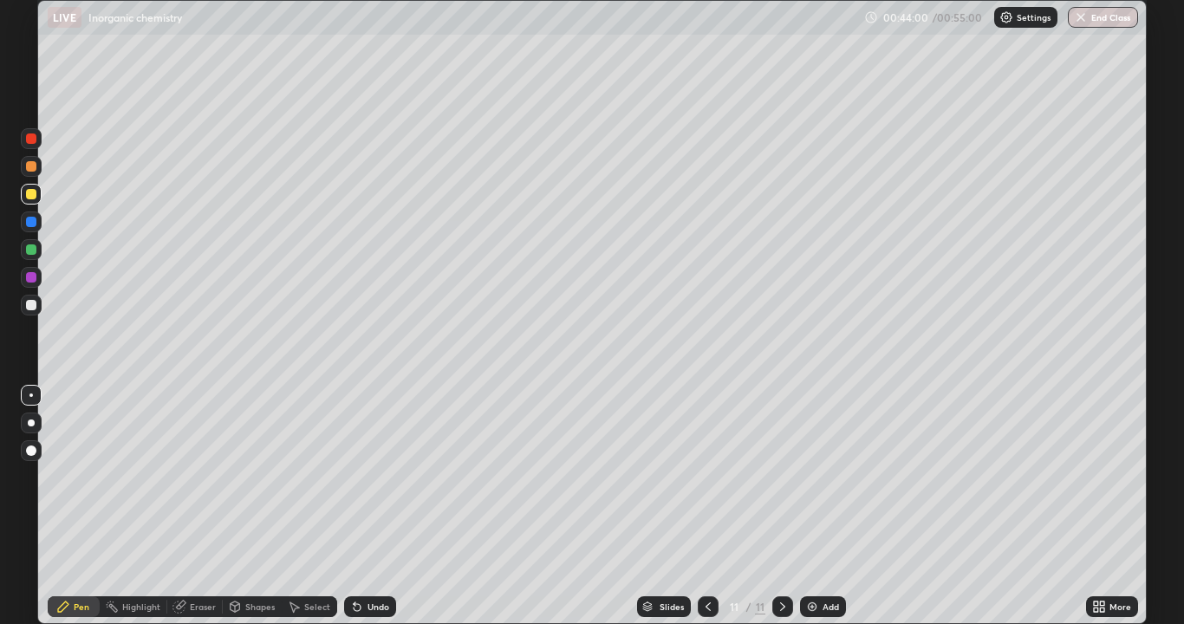
click at [31, 195] on div at bounding box center [31, 194] width 10 height 10
click at [35, 250] on div at bounding box center [31, 249] width 10 height 10
click at [36, 256] on div at bounding box center [31, 249] width 21 height 21
click at [811, 513] on img at bounding box center [812, 607] width 14 height 14
click at [31, 194] on div at bounding box center [31, 194] width 10 height 10
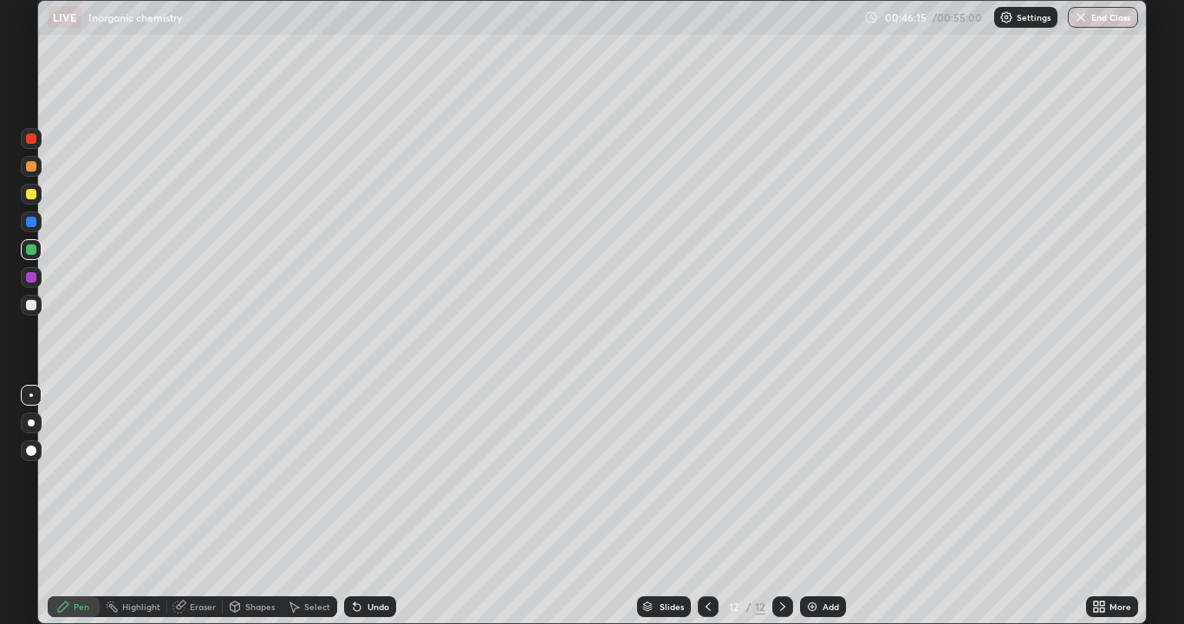
click at [32, 197] on div at bounding box center [31, 194] width 10 height 10
click at [31, 306] on div at bounding box center [31, 305] width 10 height 10
click at [35, 308] on div at bounding box center [31, 305] width 10 height 10
click at [808, 513] on img at bounding box center [812, 607] width 14 height 14
click at [31, 167] on div at bounding box center [31, 166] width 10 height 10
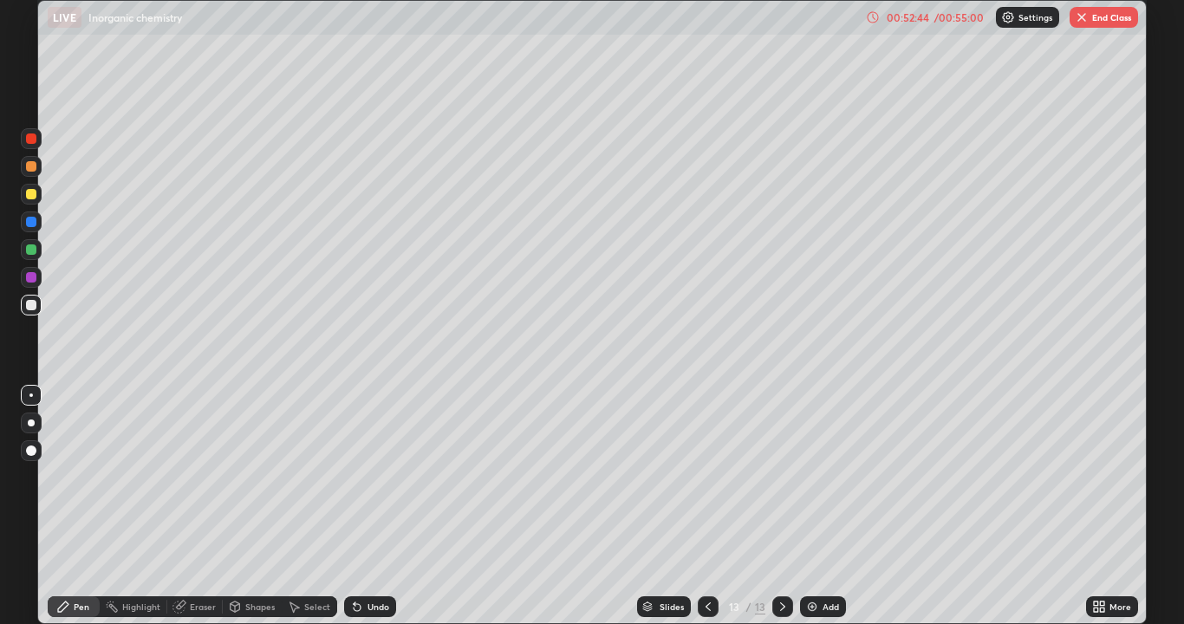
click at [31, 167] on div at bounding box center [31, 166] width 10 height 10
click at [34, 250] on div at bounding box center [31, 249] width 10 height 10
click at [31, 250] on div at bounding box center [31, 249] width 10 height 10
click at [31, 278] on div at bounding box center [31, 277] width 10 height 10
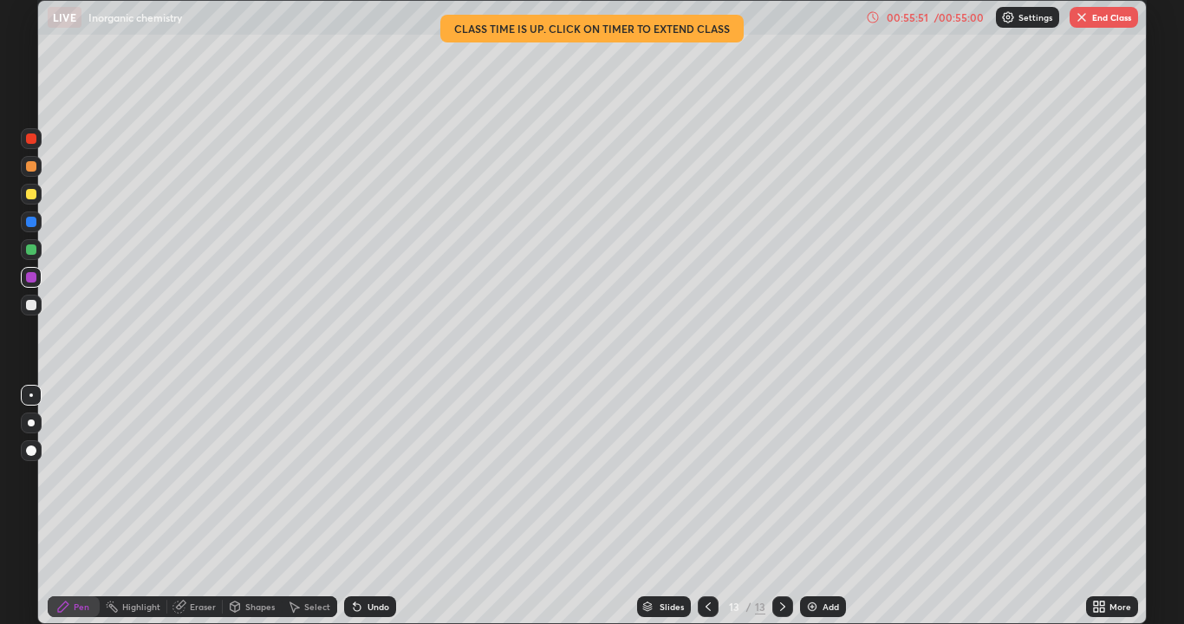
click at [1111, 24] on button "End Class" at bounding box center [1103, 17] width 68 height 21
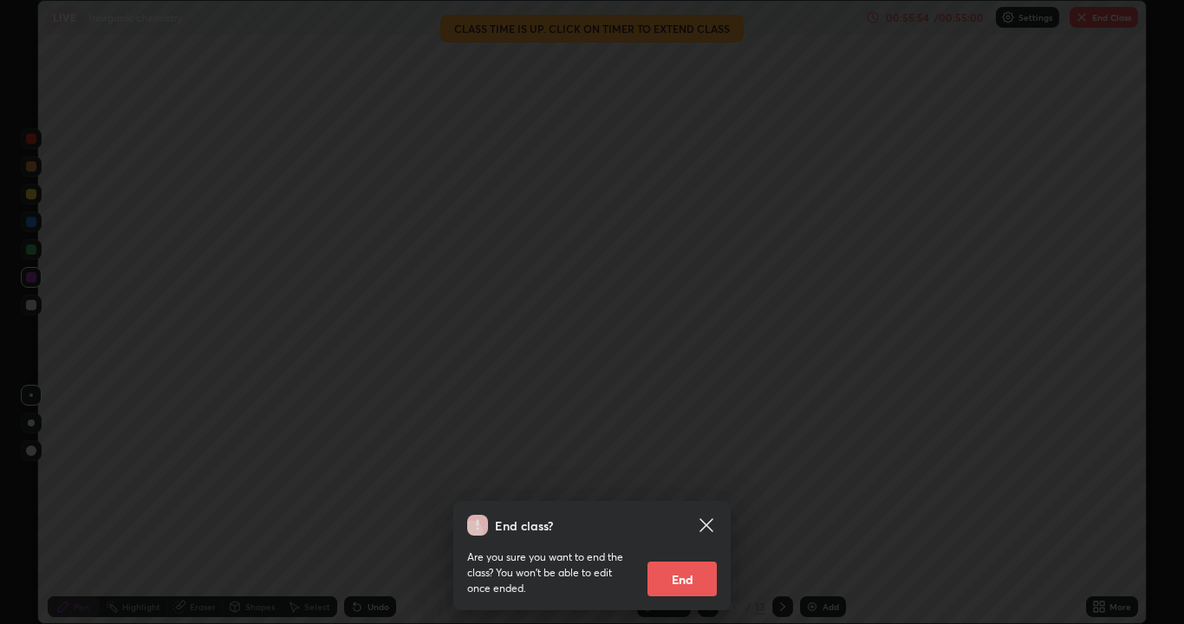
click at [691, 513] on button "End" at bounding box center [681, 579] width 69 height 35
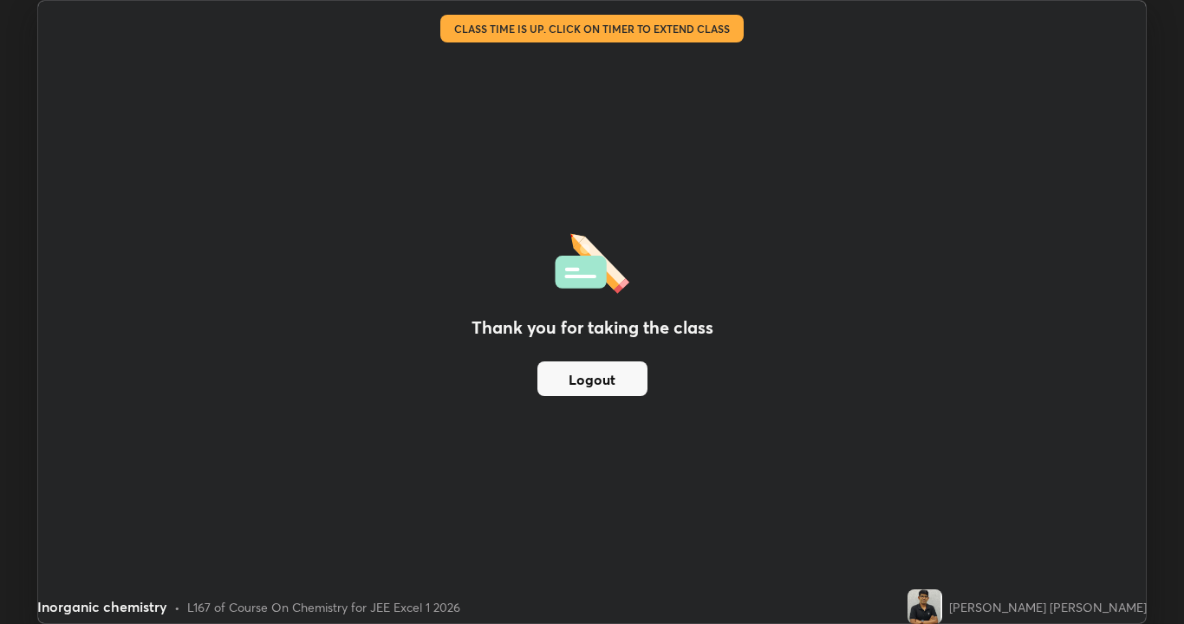
click at [627, 379] on button "Logout" at bounding box center [592, 378] width 110 height 35
click at [627, 383] on button "Logout" at bounding box center [592, 378] width 110 height 35
